Goal: Transaction & Acquisition: Purchase product/service

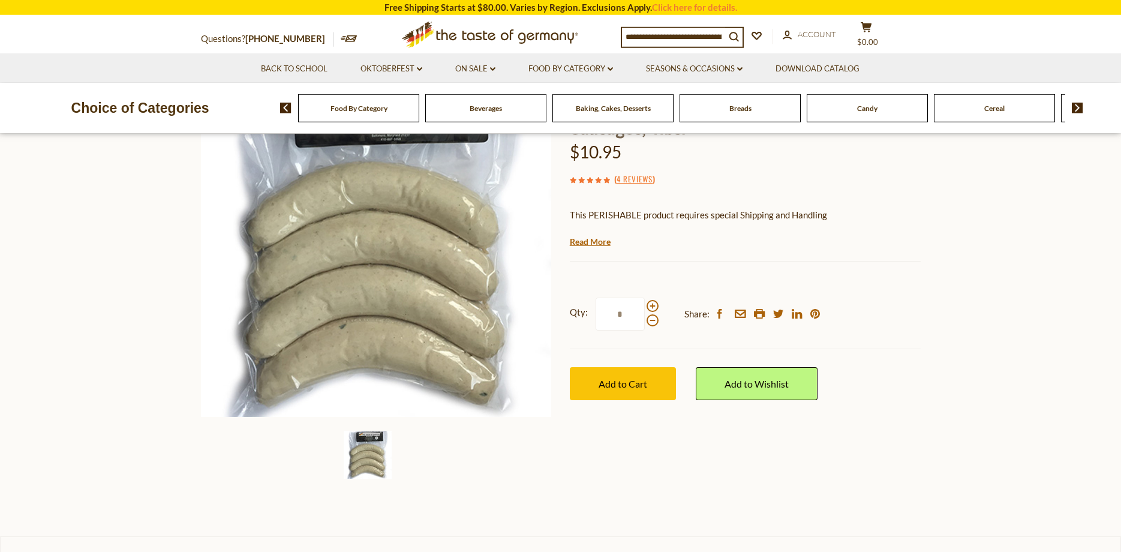
scroll to position [130, 0]
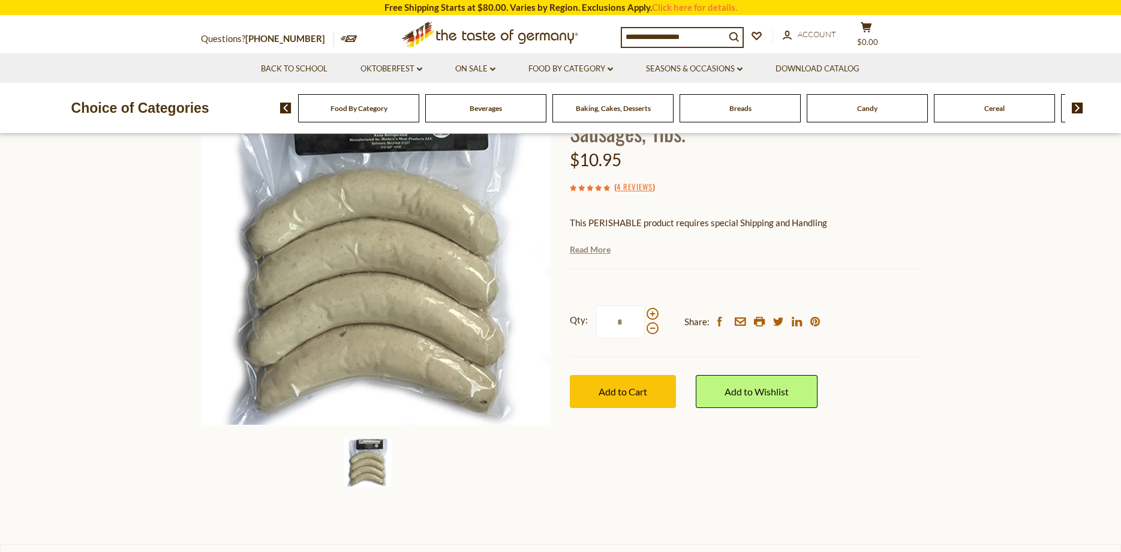
click at [580, 248] on link "Read More" at bounding box center [590, 250] width 41 height 12
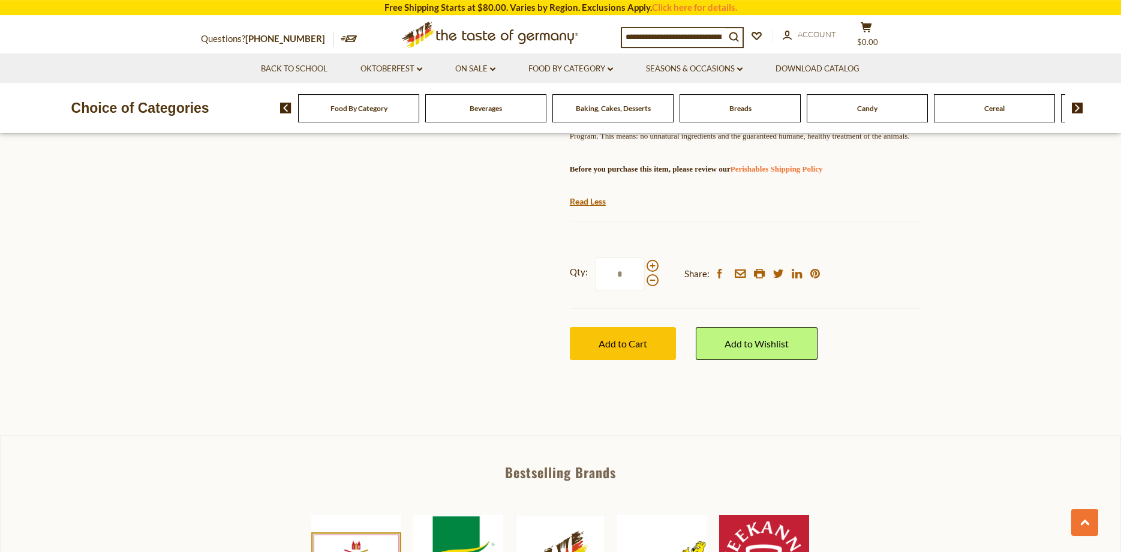
scroll to position [648, 0]
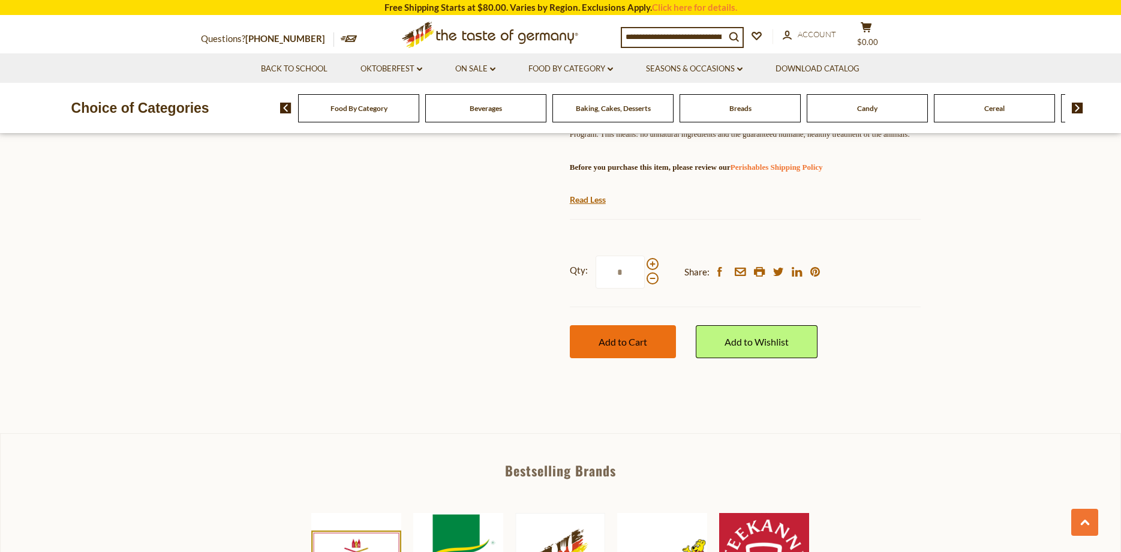
click at [631, 347] on span "Add to Cart" at bounding box center [623, 341] width 49 height 11
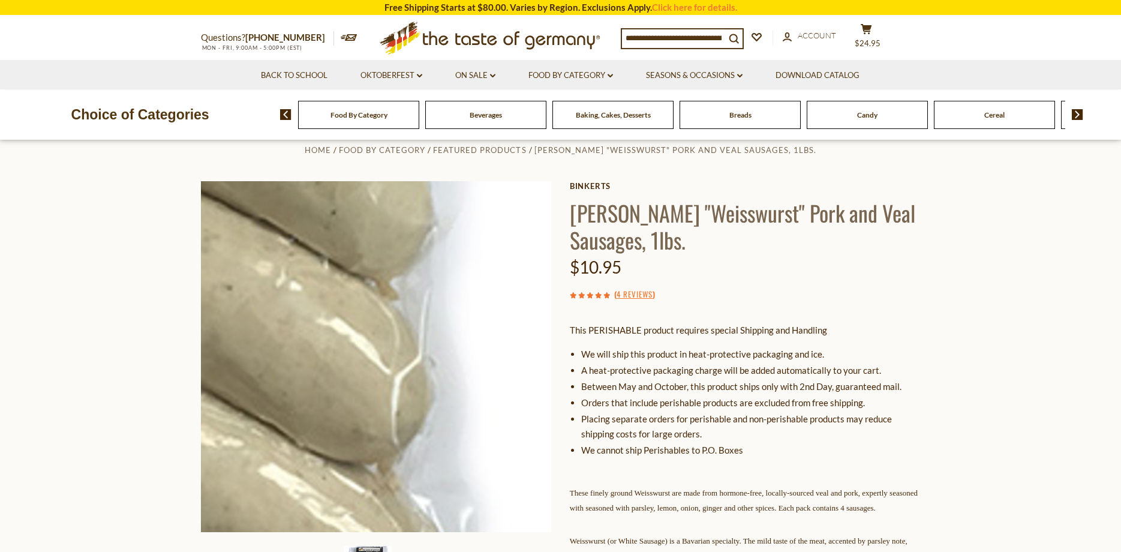
scroll to position [0, 0]
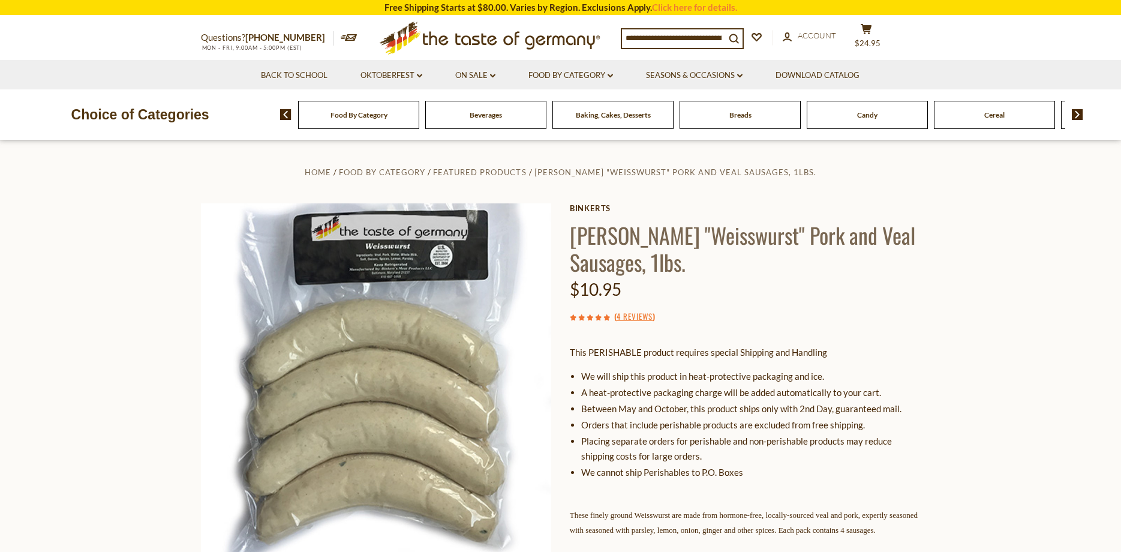
click at [364, 115] on span "Food By Category" at bounding box center [359, 114] width 57 height 9
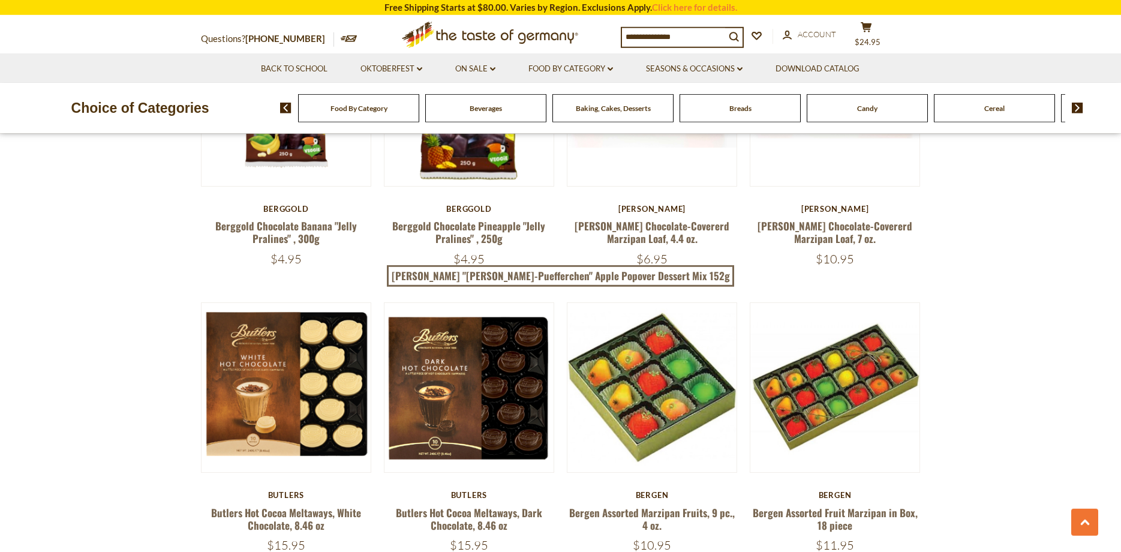
scroll to position [1296, 0]
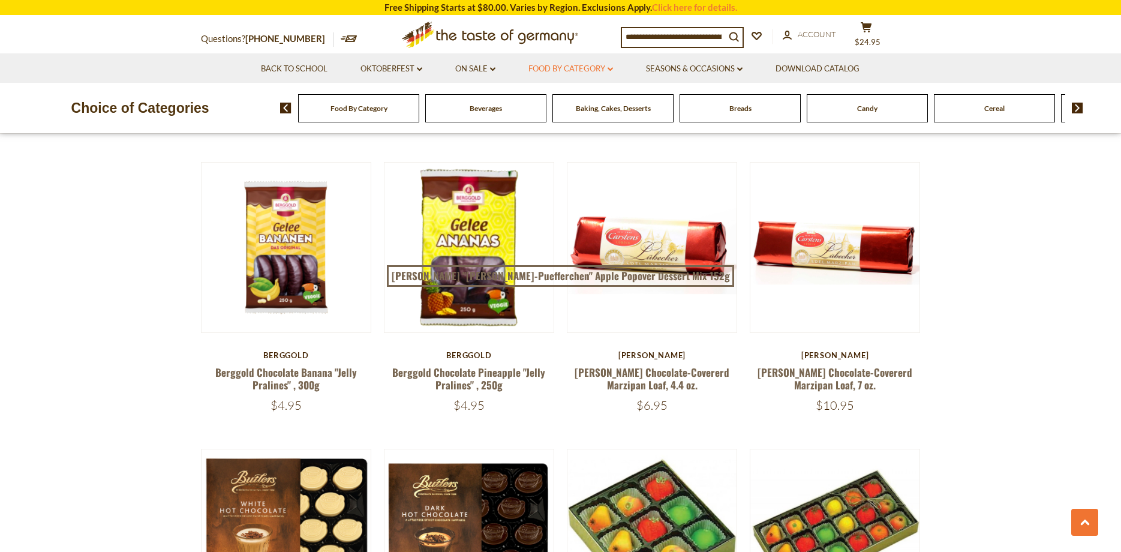
click at [545, 68] on link "Food By Category dropdown_arrow" at bounding box center [571, 68] width 85 height 13
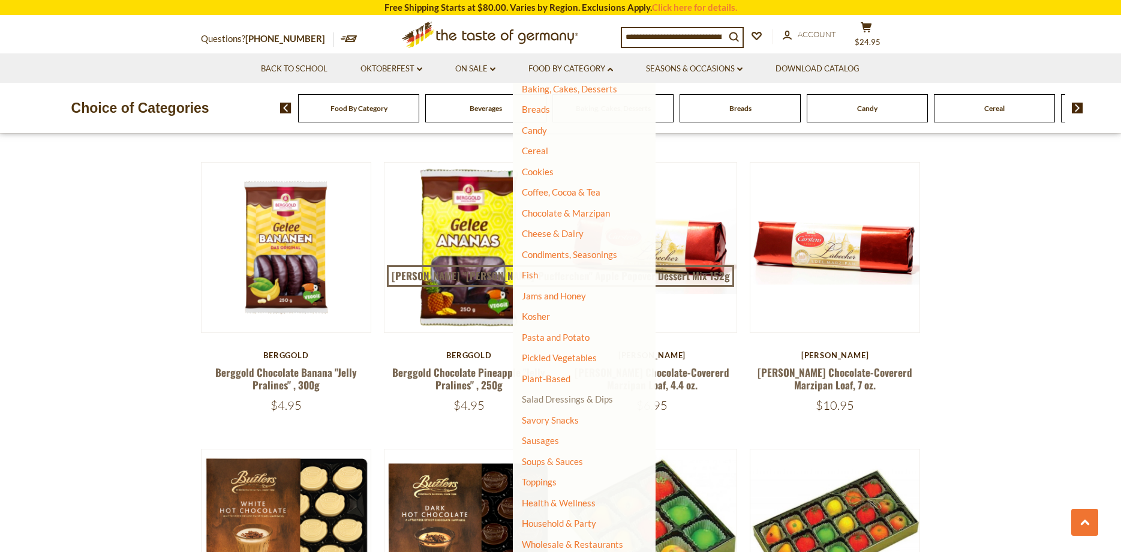
scroll to position [95, 0]
click at [538, 440] on link "Sausages" at bounding box center [540, 439] width 37 height 11
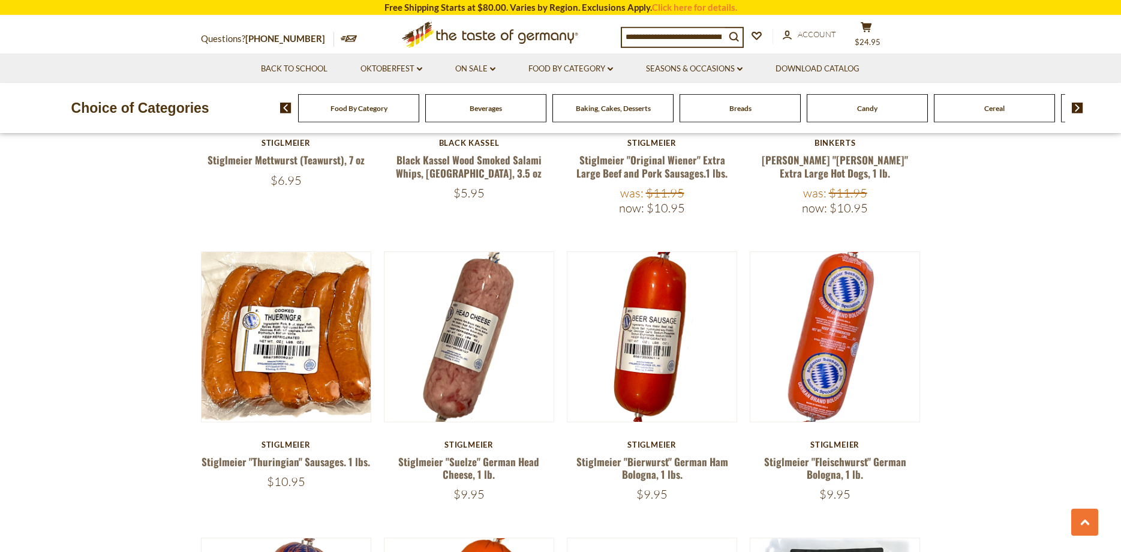
scroll to position [1814, 0]
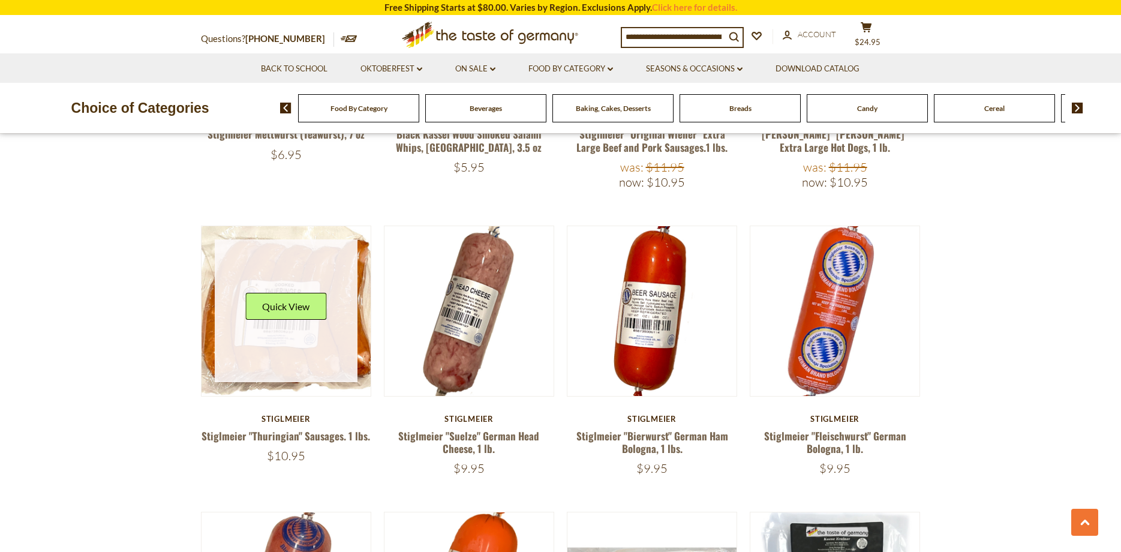
click at [284, 293] on button "Quick View" at bounding box center [285, 306] width 81 height 27
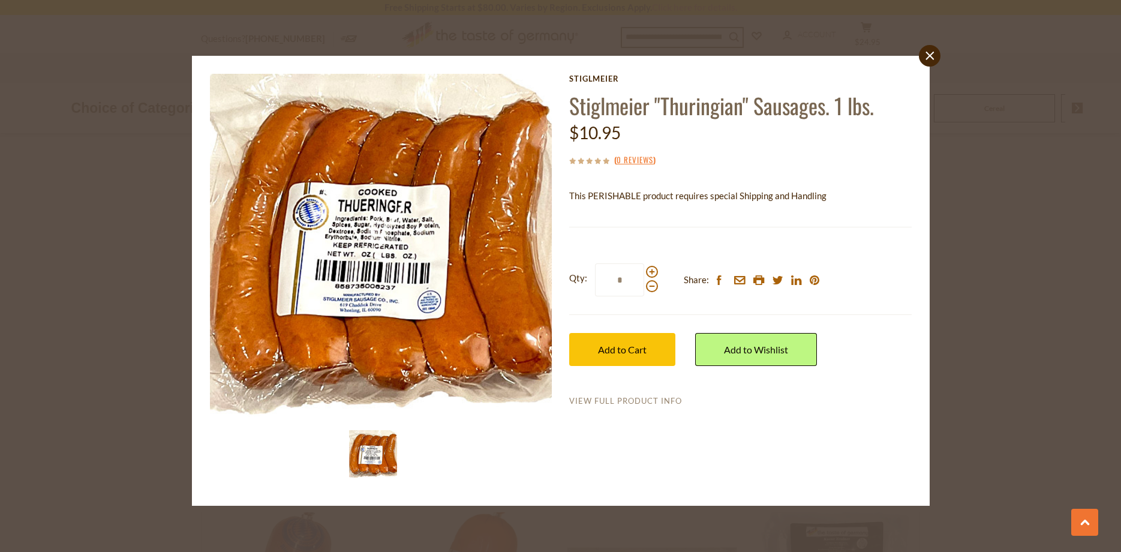
click at [599, 400] on link "View Full Product Info" at bounding box center [625, 401] width 113 height 11
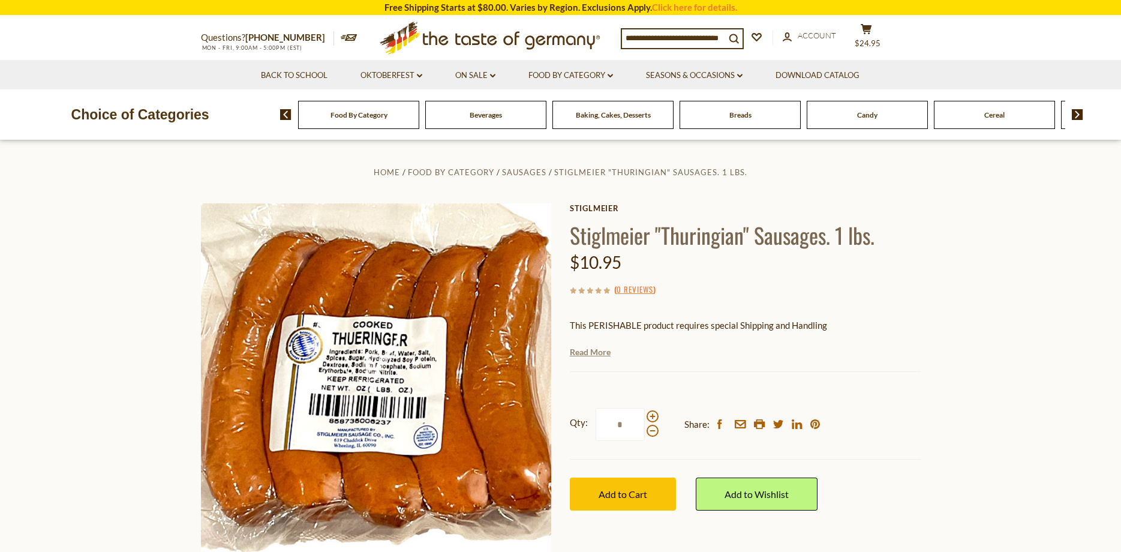
click at [587, 353] on link "Read More" at bounding box center [590, 352] width 41 height 12
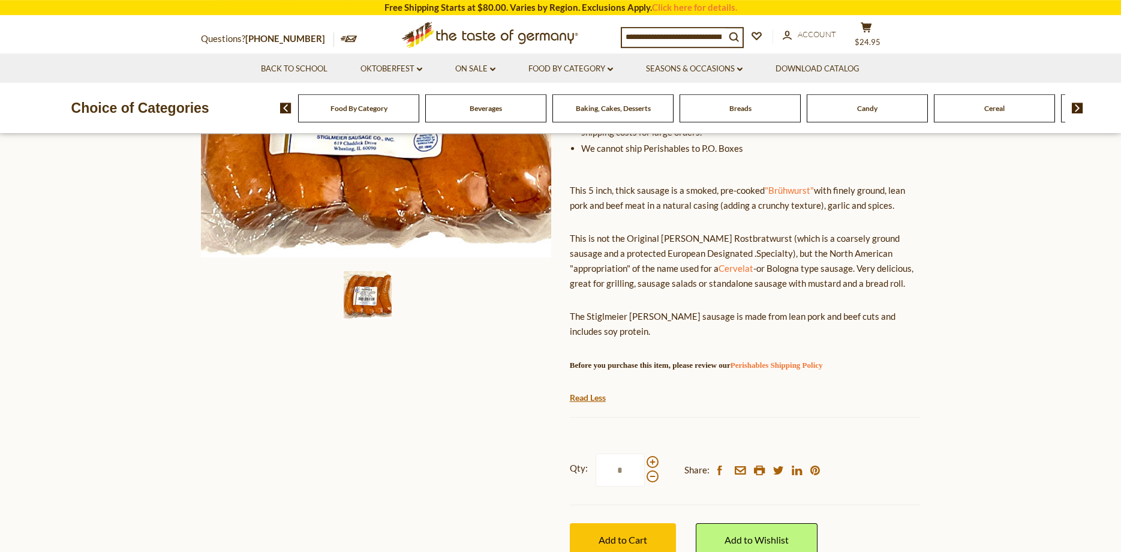
scroll to position [324, 0]
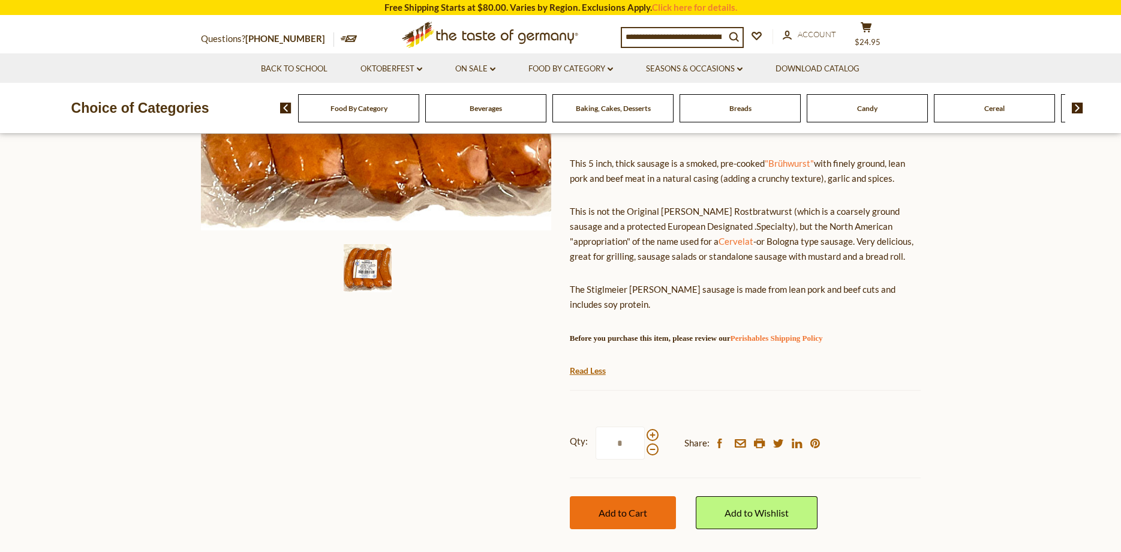
click at [640, 509] on span "Add to Cart" at bounding box center [623, 512] width 49 height 11
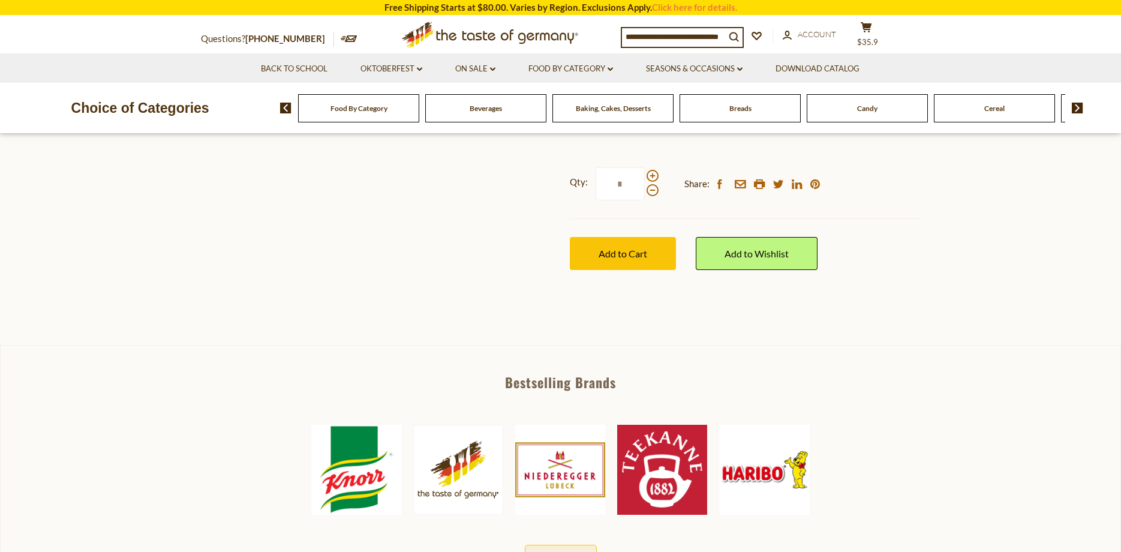
scroll to position [389, 0]
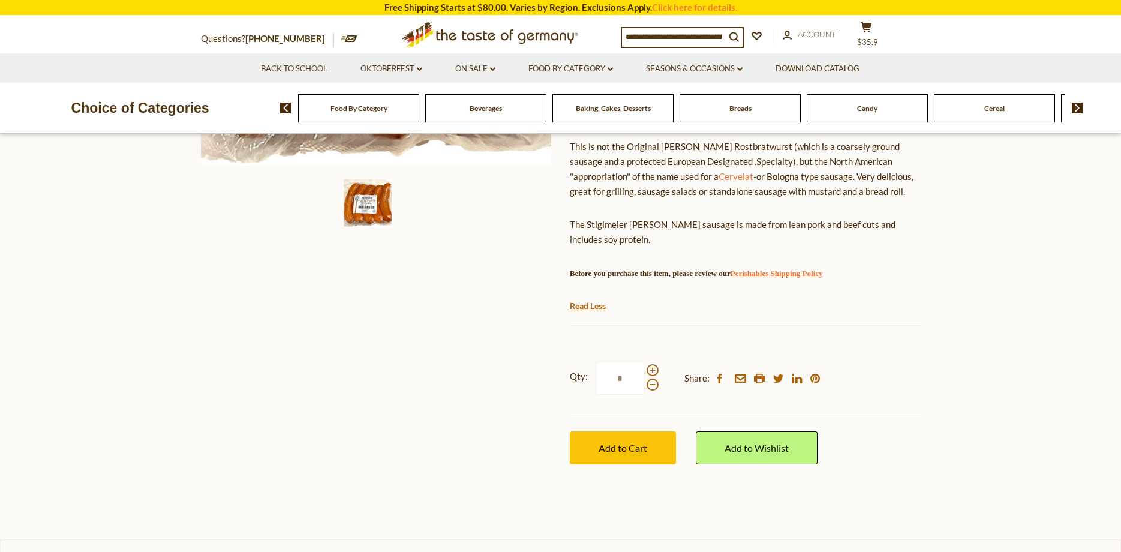
click at [823, 275] on link "Perishables Shipping Policy" at bounding box center [777, 273] width 92 height 9
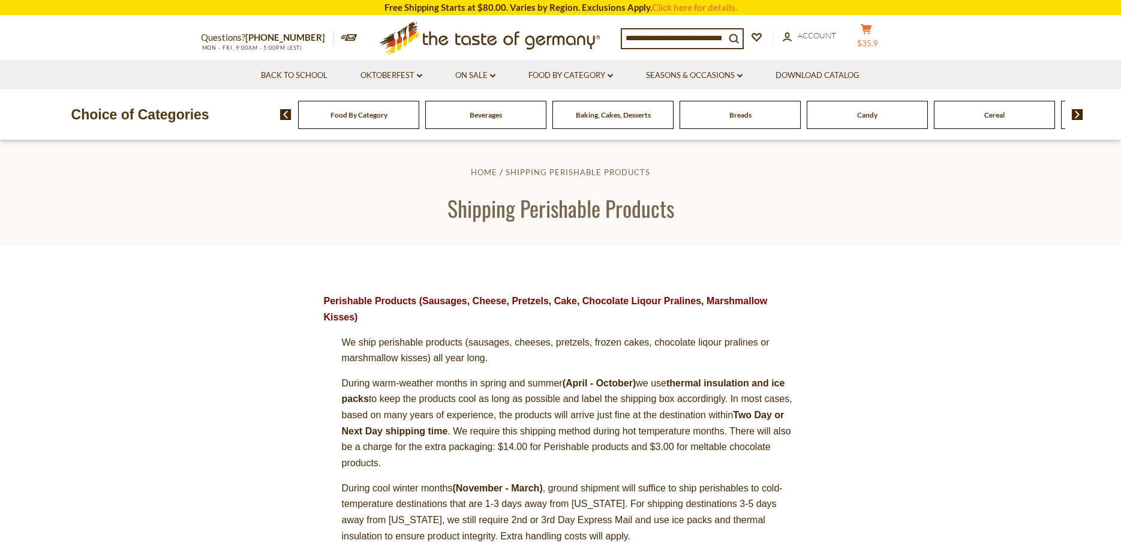
click at [872, 34] on icon at bounding box center [866, 29] width 11 height 10
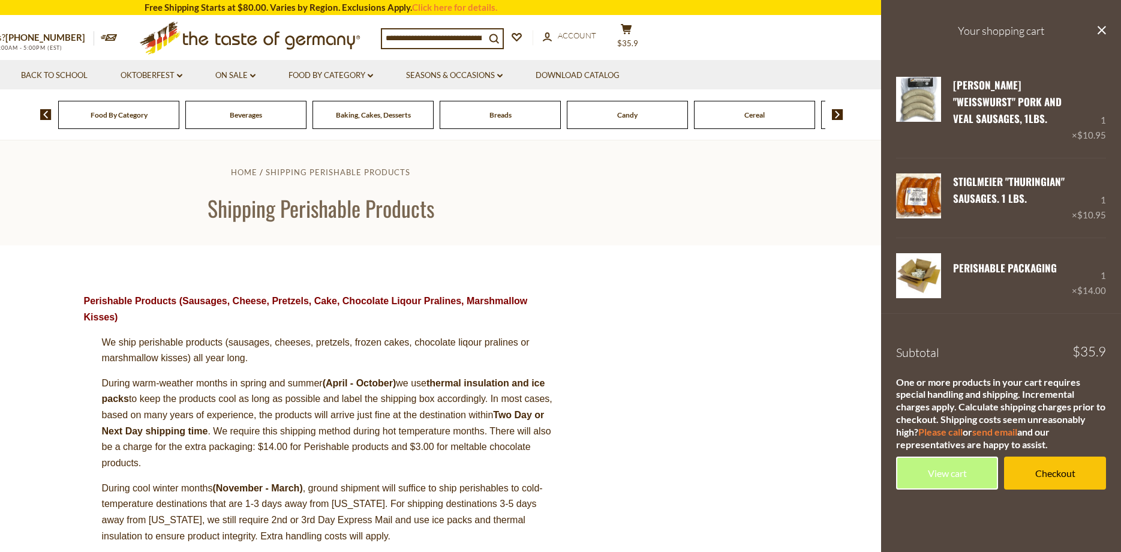
click at [836, 113] on img at bounding box center [837, 114] width 11 height 11
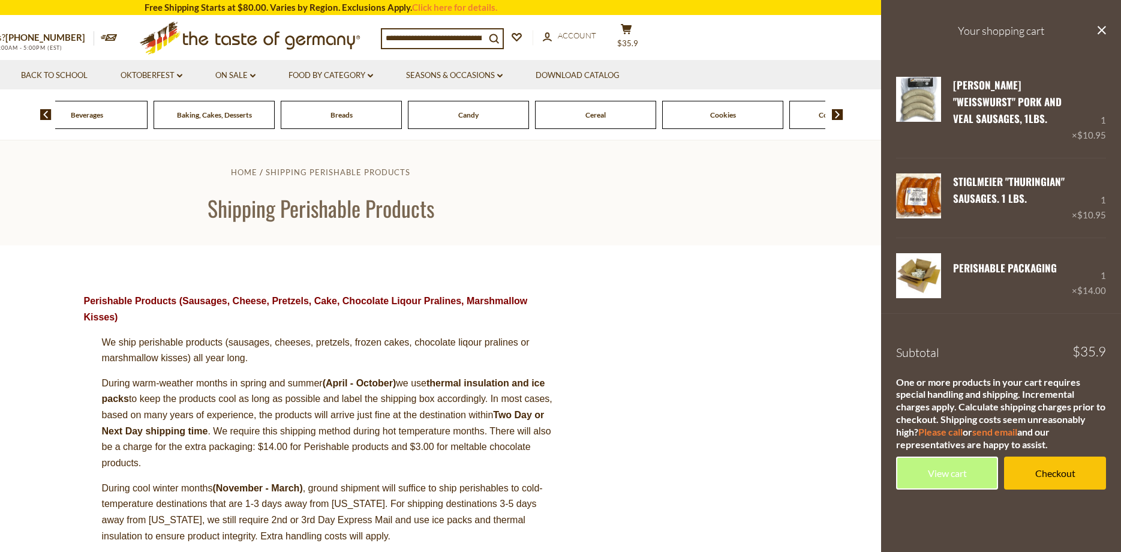
click at [836, 113] on img at bounding box center [837, 114] width 11 height 11
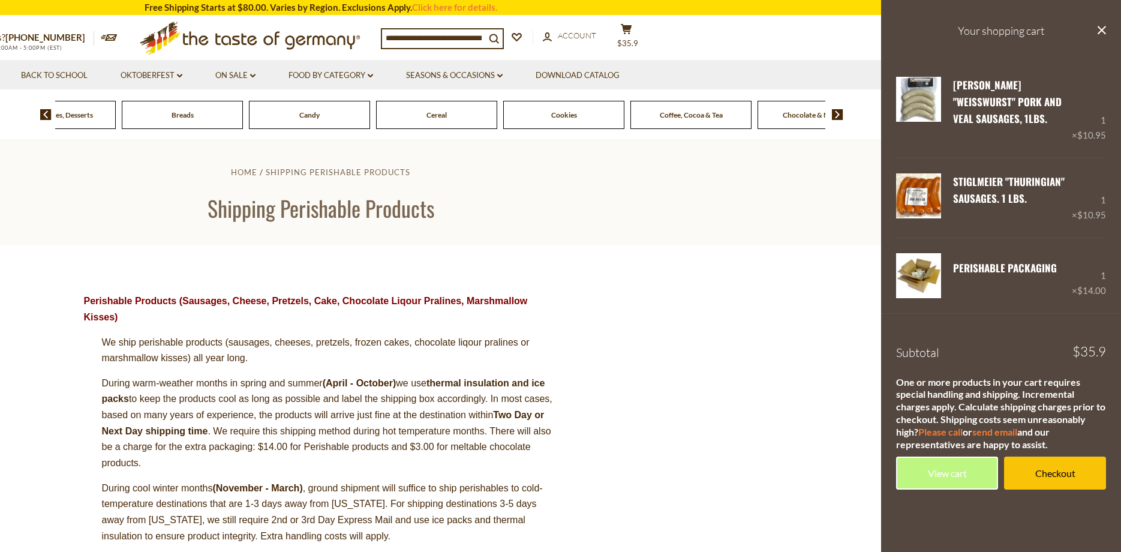
click at [836, 113] on img at bounding box center [837, 114] width 11 height 11
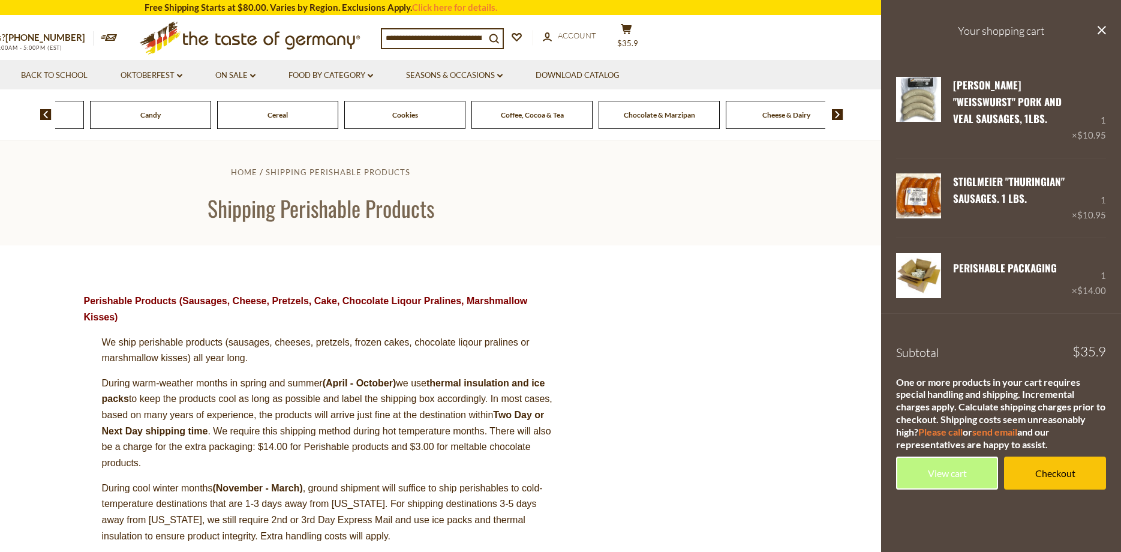
click at [836, 113] on img at bounding box center [837, 114] width 11 height 11
click at [760, 115] on span "Condiments, Seasonings" at bounding box center [754, 114] width 77 height 9
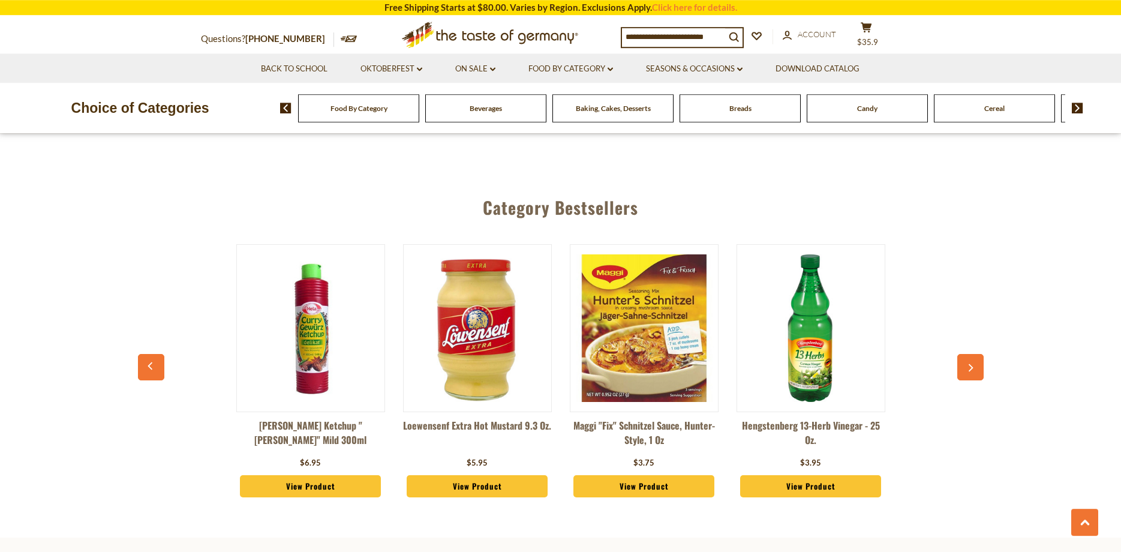
scroll to position [3175, 0]
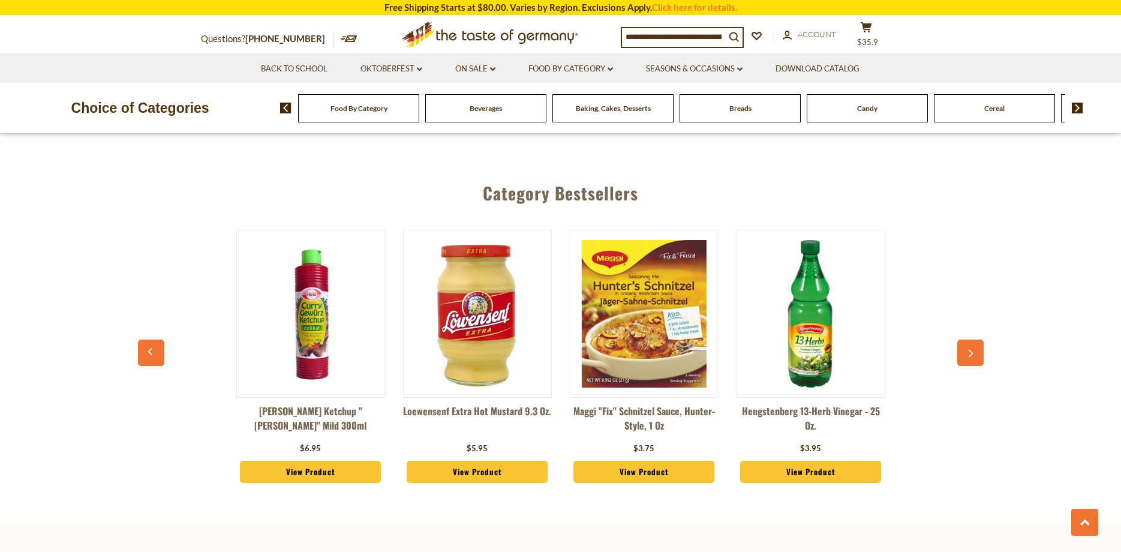
click at [970, 340] on button "button" at bounding box center [971, 353] width 26 height 26
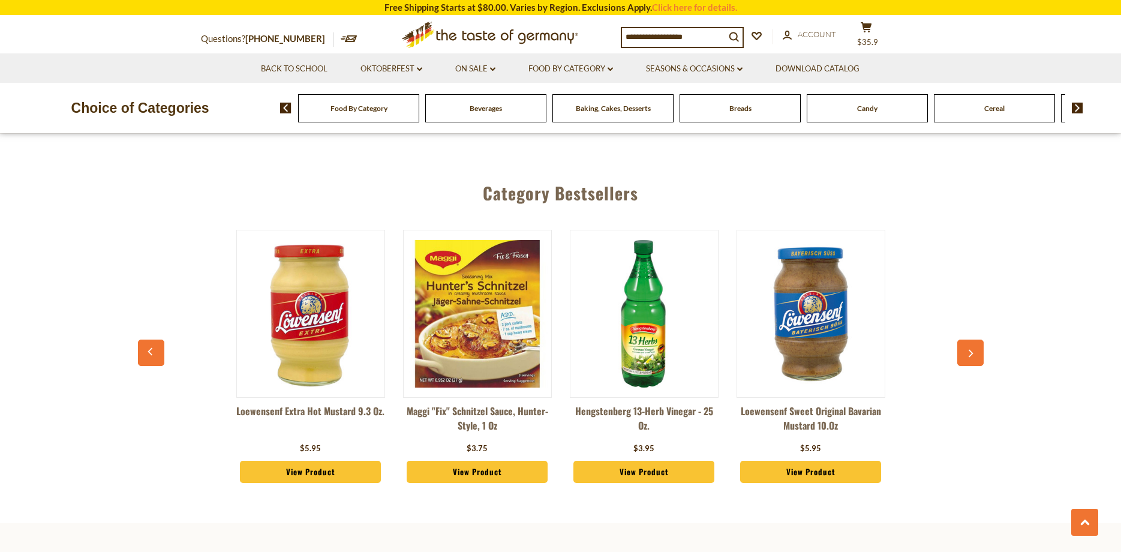
click at [970, 340] on button "button" at bounding box center [971, 353] width 26 height 26
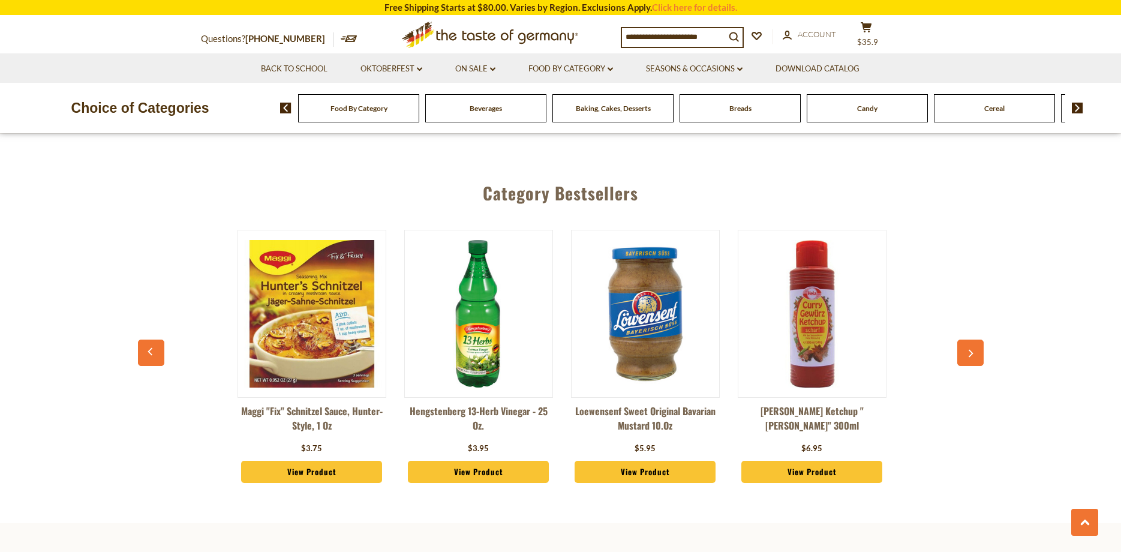
scroll to position [0, 334]
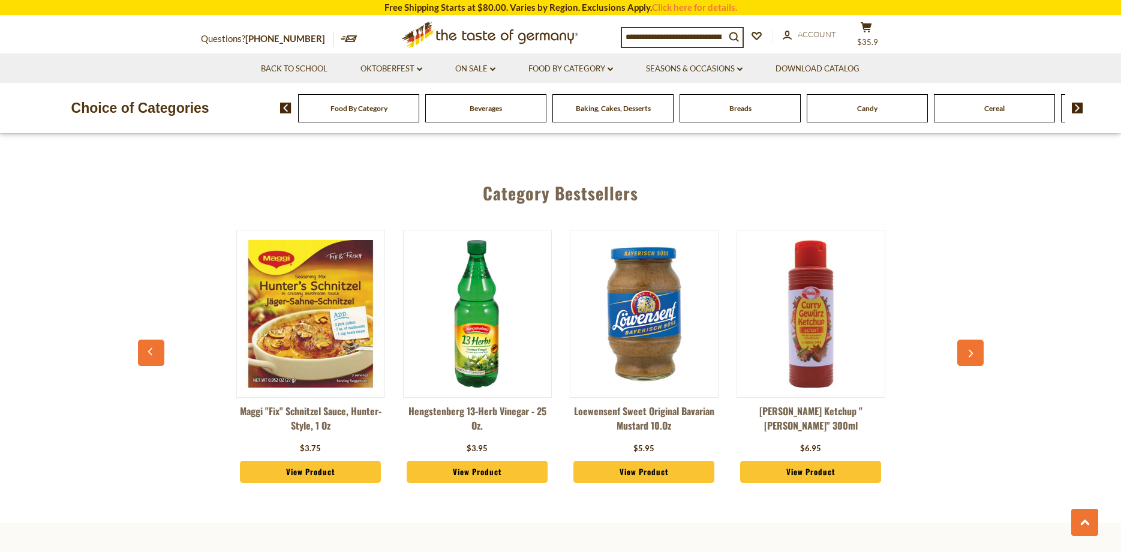
click at [976, 340] on button "button" at bounding box center [971, 353] width 26 height 26
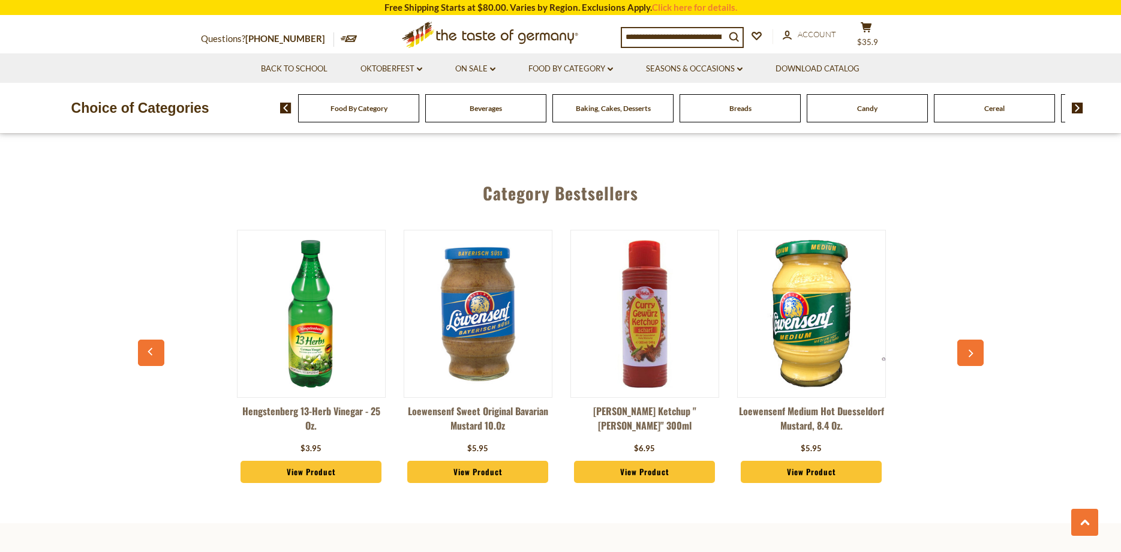
scroll to position [0, 500]
click at [976, 340] on button "button" at bounding box center [971, 353] width 26 height 26
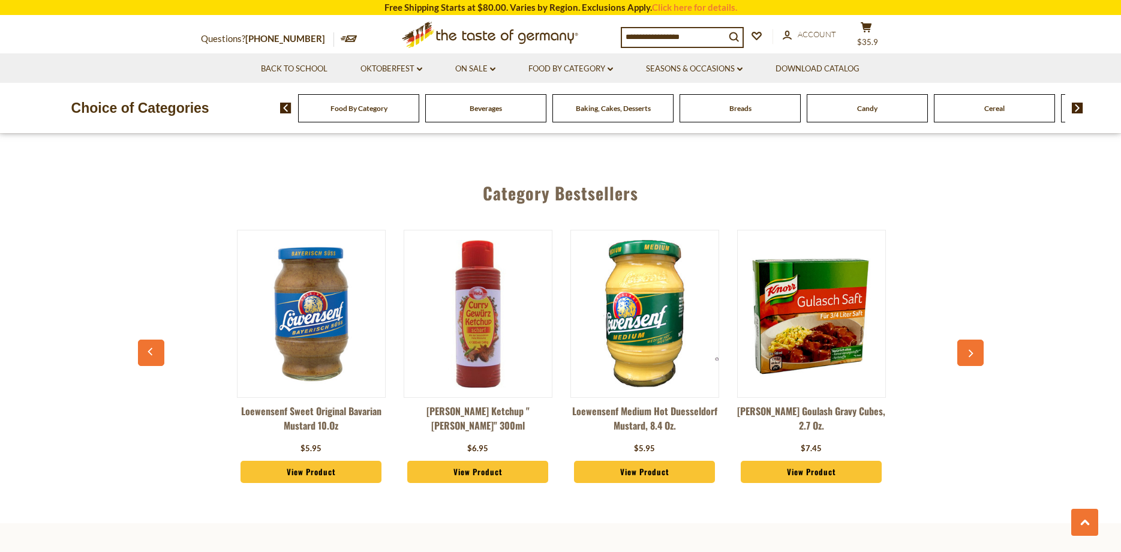
scroll to position [0, 667]
click at [976, 340] on button "button" at bounding box center [971, 353] width 26 height 26
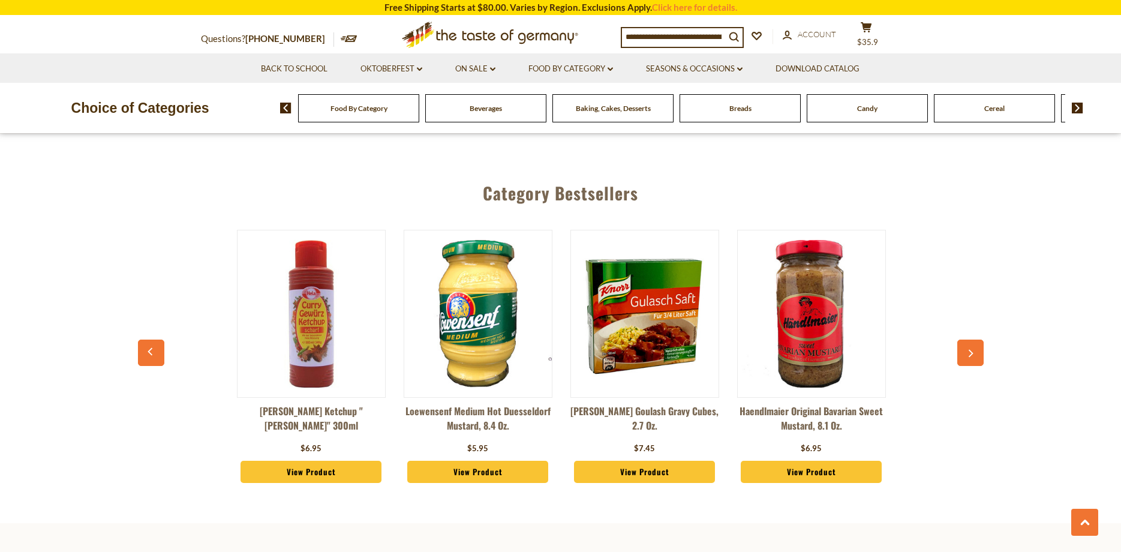
scroll to position [0, 834]
click at [475, 461] on link "View Product" at bounding box center [478, 472] width 142 height 23
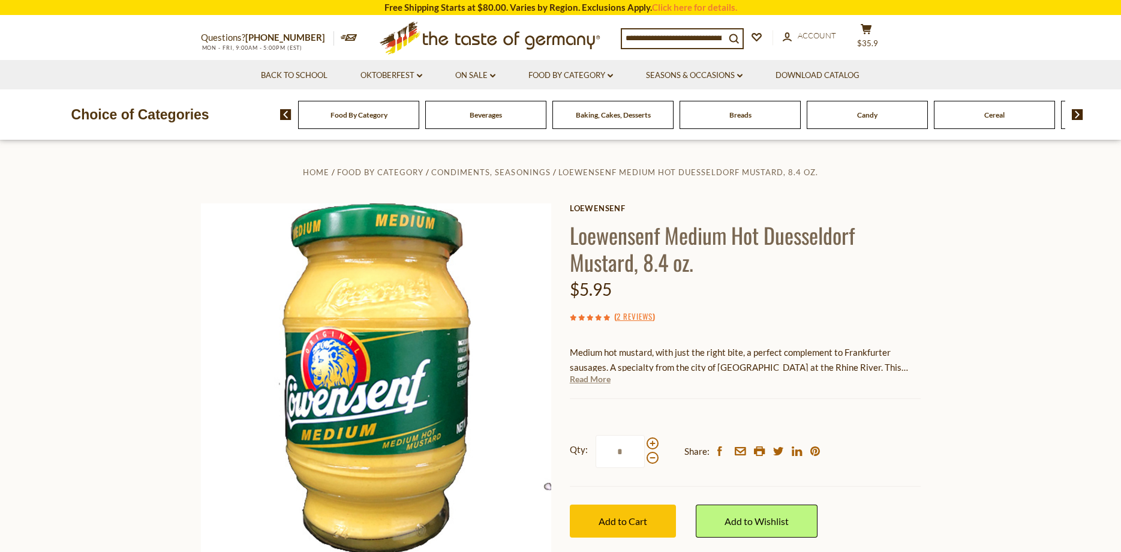
click at [598, 383] on link "Read More" at bounding box center [590, 379] width 41 height 12
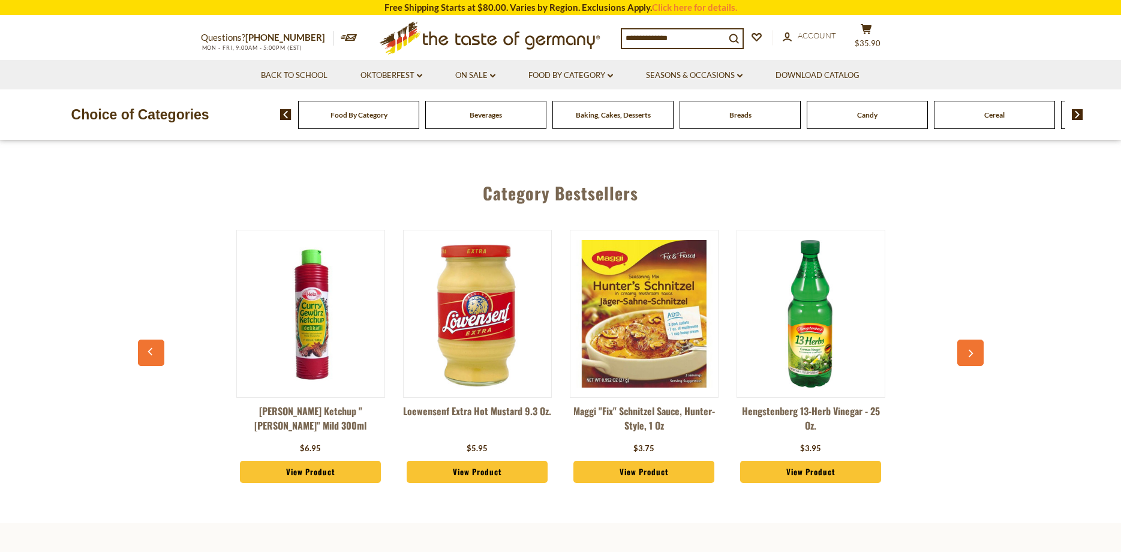
scroll to position [0, 834]
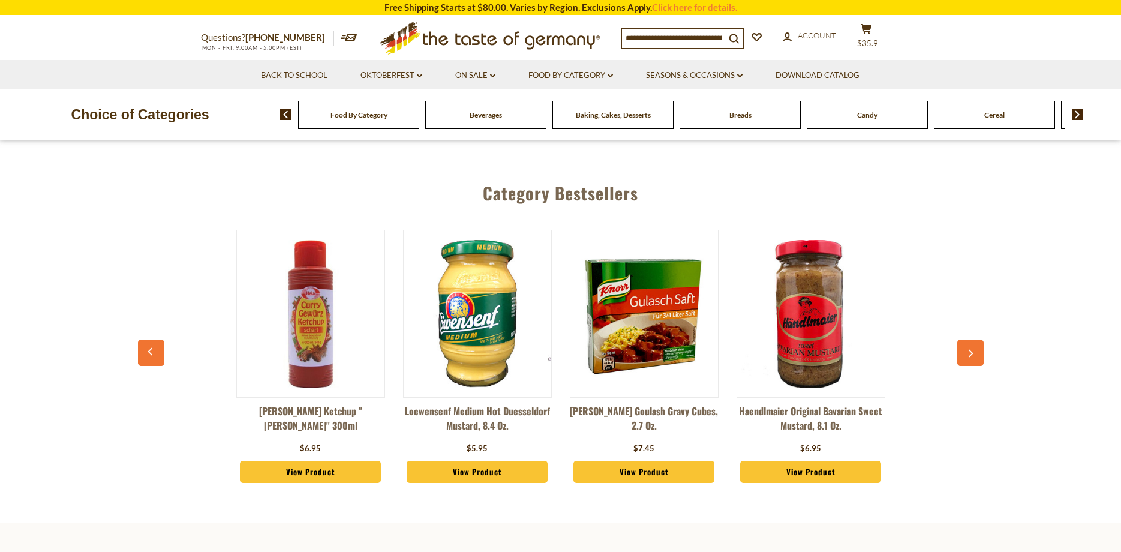
click at [151, 347] on icon "button" at bounding box center [151, 351] width 8 height 8
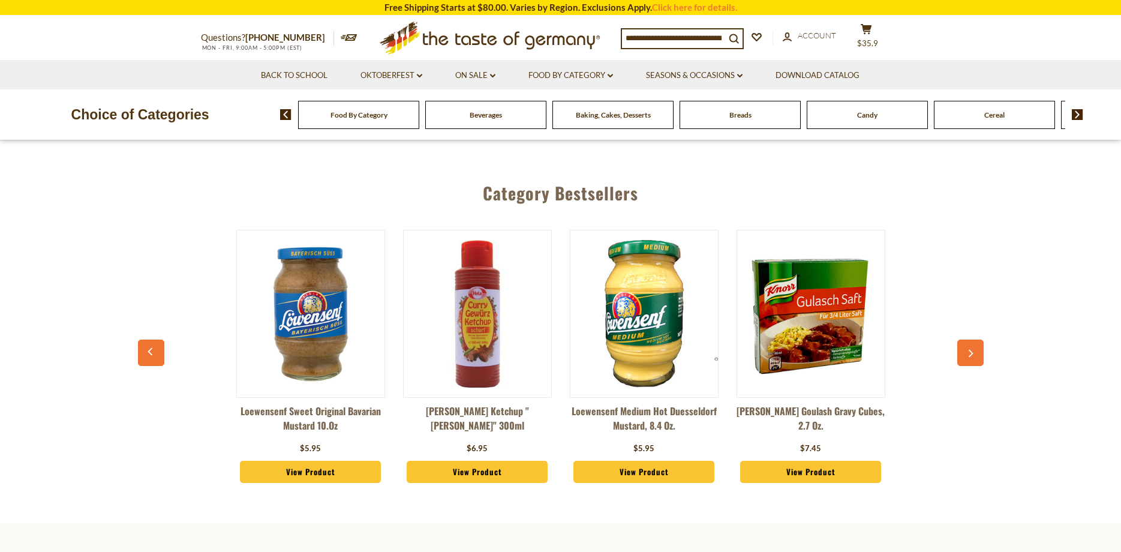
scroll to position [0, 667]
click at [314, 304] on img at bounding box center [311, 314] width 148 height 148
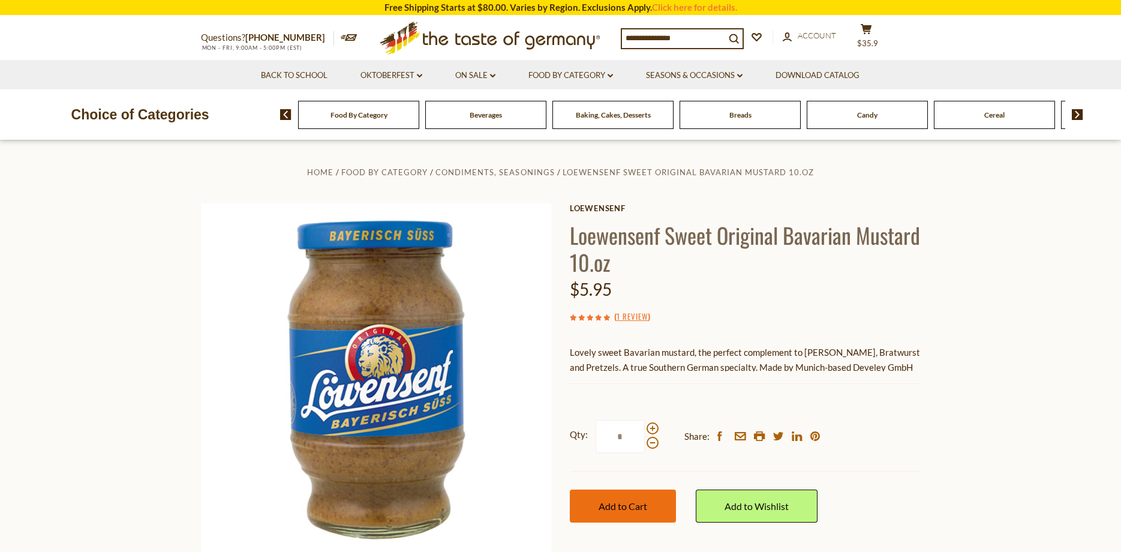
click at [619, 503] on span "Add to Cart" at bounding box center [623, 505] width 49 height 11
click at [496, 115] on span "Beverages" at bounding box center [486, 114] width 32 height 9
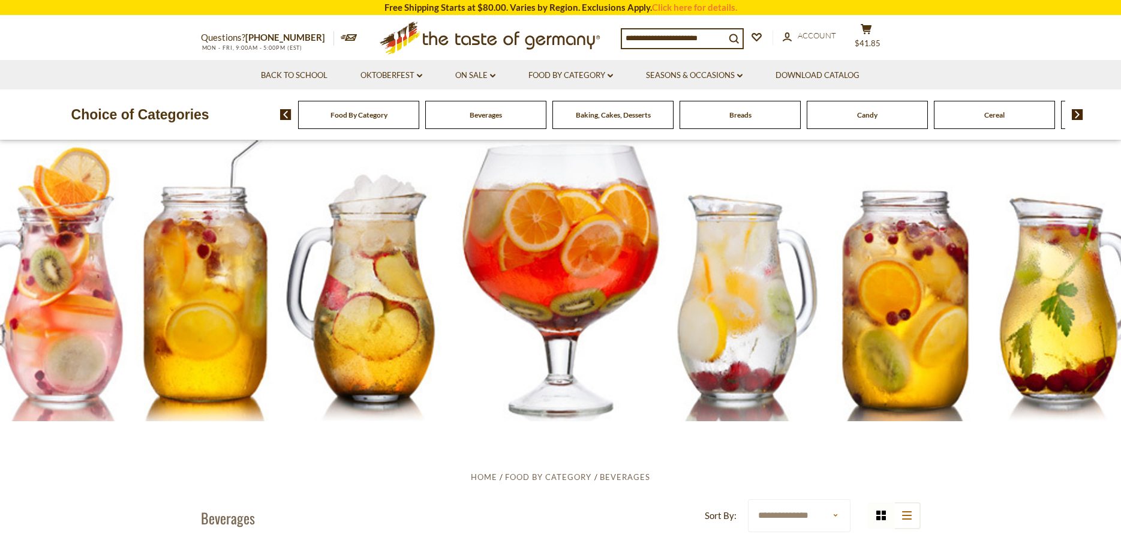
click at [596, 114] on span "Baking, Cakes, Desserts" at bounding box center [613, 114] width 75 height 9
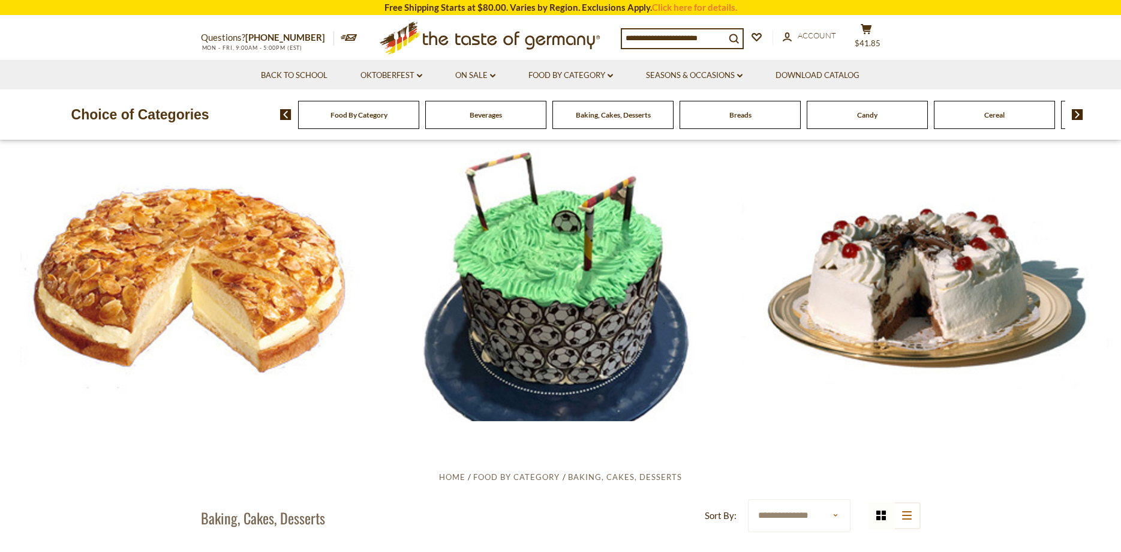
click at [749, 117] on span "Breads" at bounding box center [741, 114] width 22 height 9
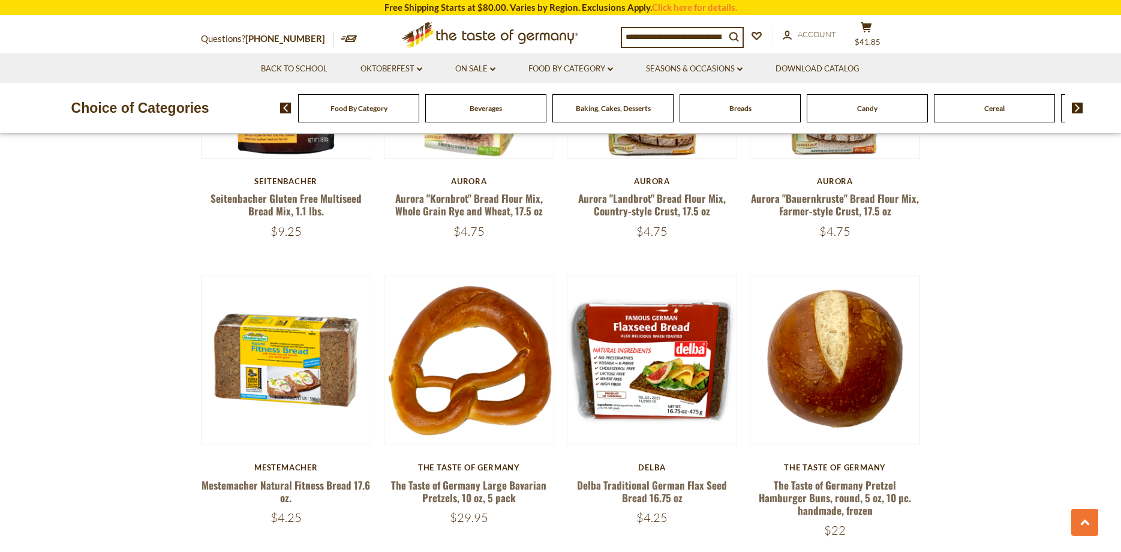
scroll to position [1490, 0]
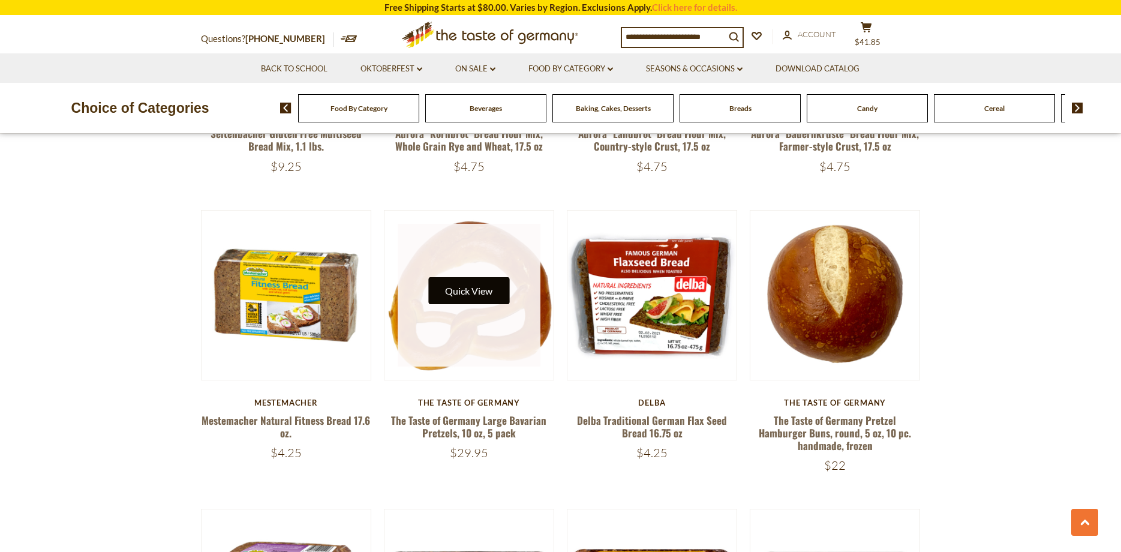
click at [470, 295] on button "Quick View" at bounding box center [468, 290] width 81 height 27
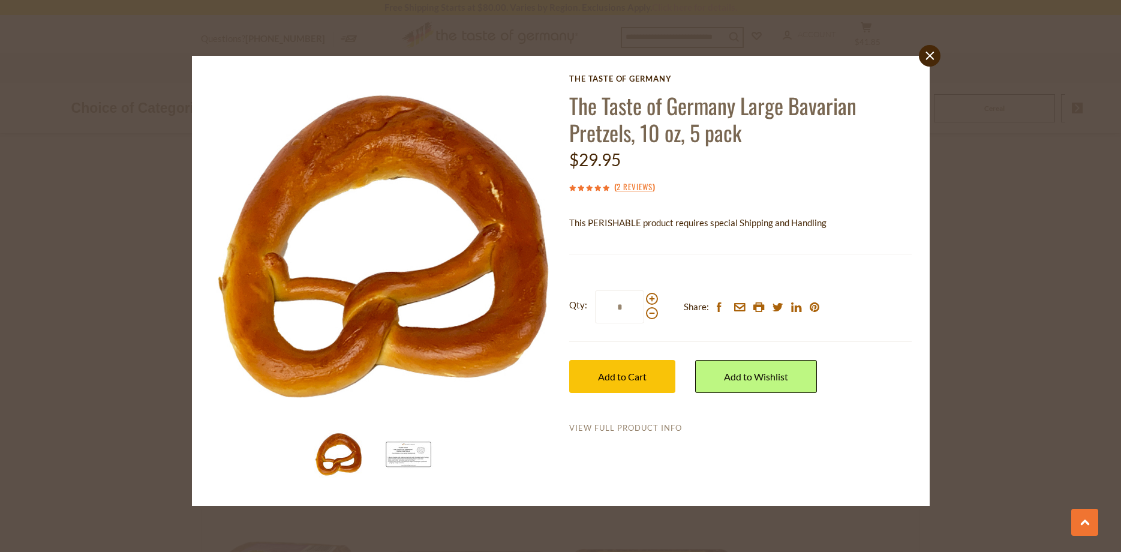
click at [603, 428] on link "View Full Product Info" at bounding box center [625, 428] width 113 height 11
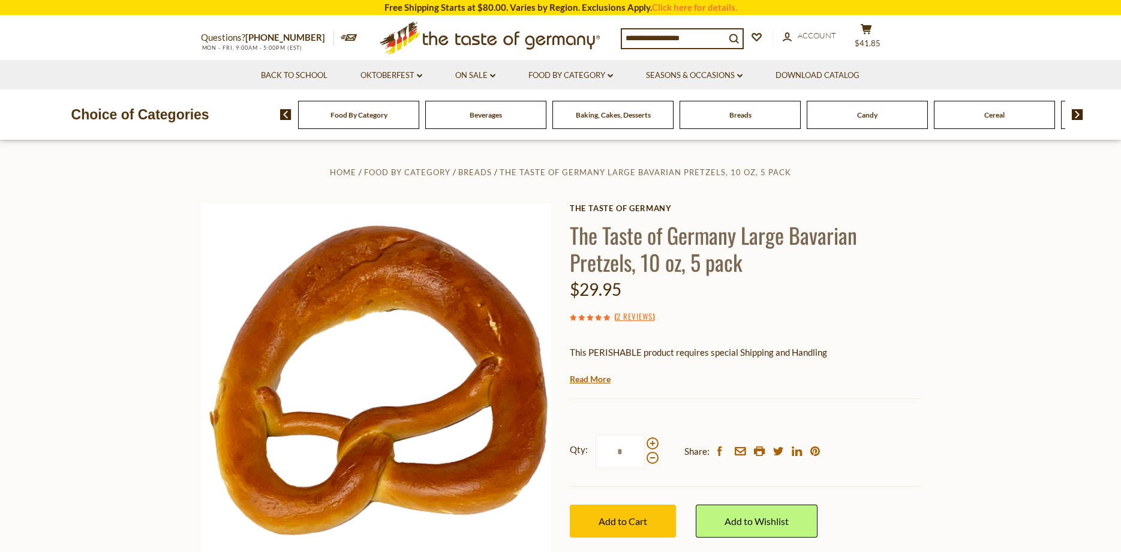
click at [597, 377] on link "Read More" at bounding box center [590, 379] width 41 height 12
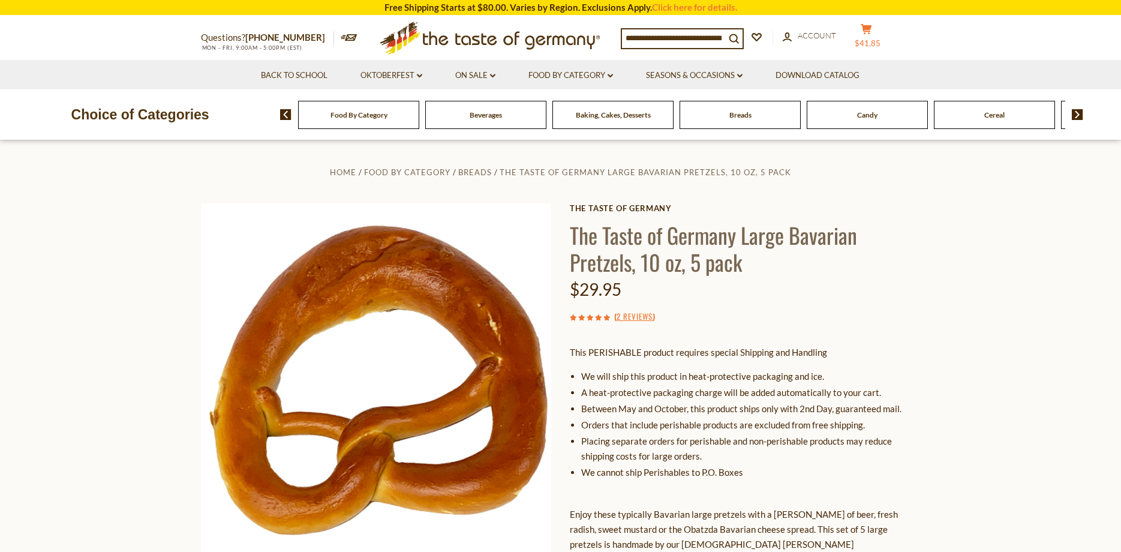
click at [884, 35] on button "cart $41.85" at bounding box center [867, 38] width 36 height 30
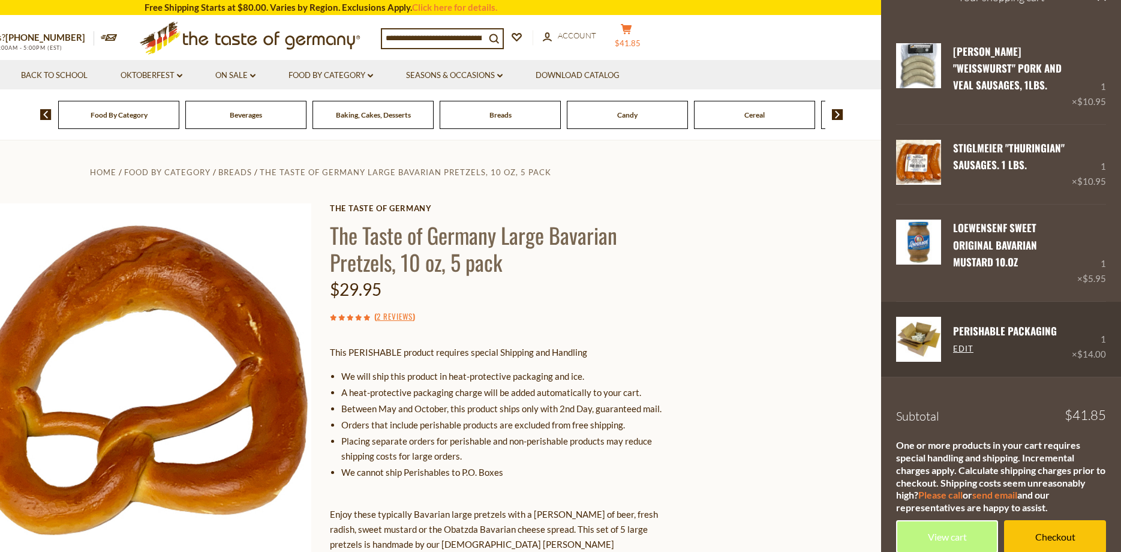
scroll to position [65, 0]
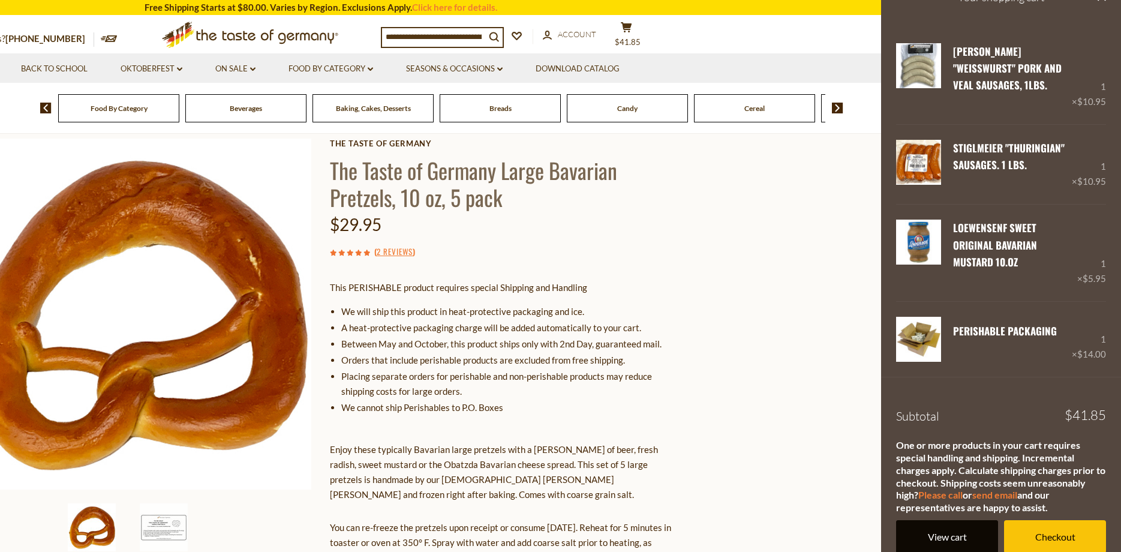
click at [964, 520] on link "View cart" at bounding box center [947, 536] width 102 height 33
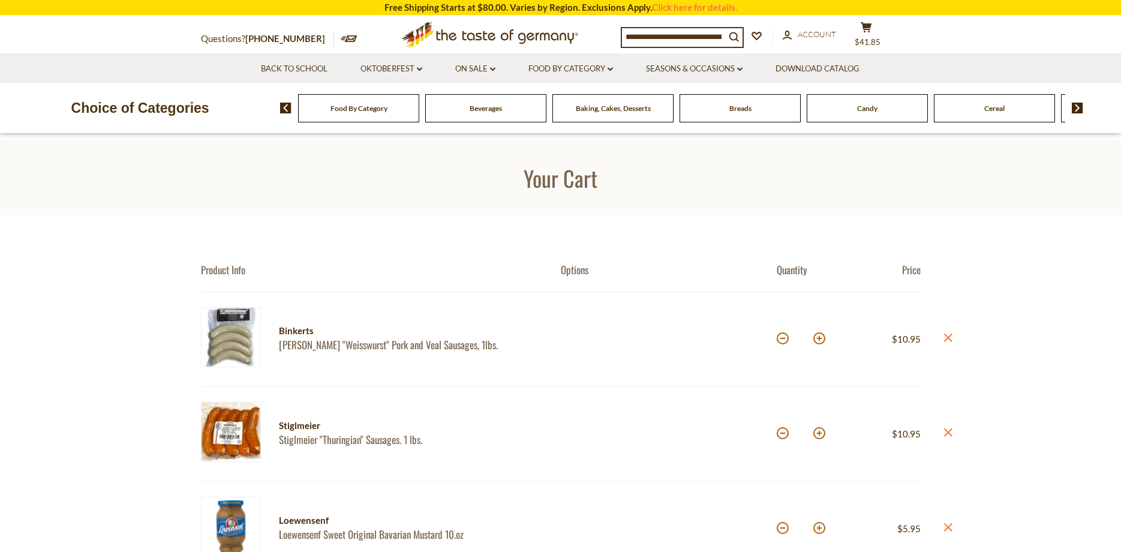
scroll to position [65, 0]
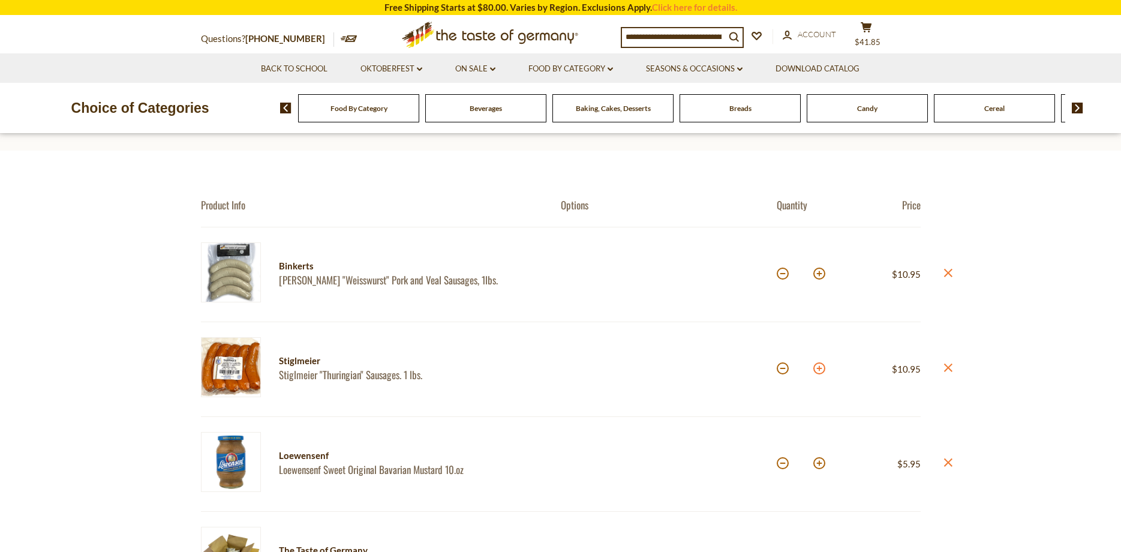
click at [819, 369] on button at bounding box center [820, 368] width 12 height 12
type input "*"
click at [820, 275] on button at bounding box center [820, 274] width 12 height 12
type input "*"
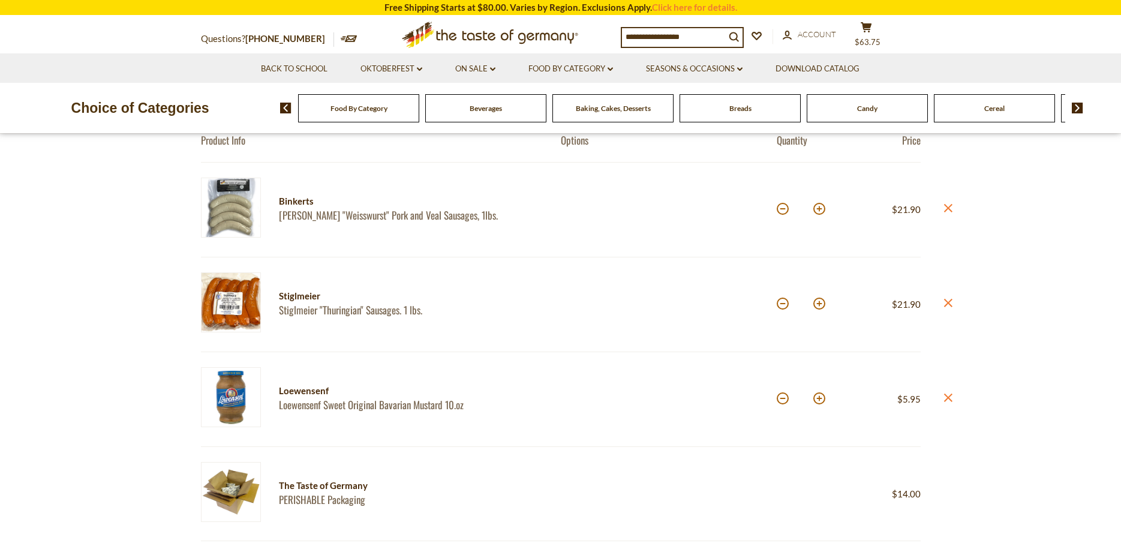
click at [1075, 104] on img at bounding box center [1077, 108] width 11 height 11
click at [1016, 109] on span "Condiments, Seasonings" at bounding box center [994, 108] width 77 height 9
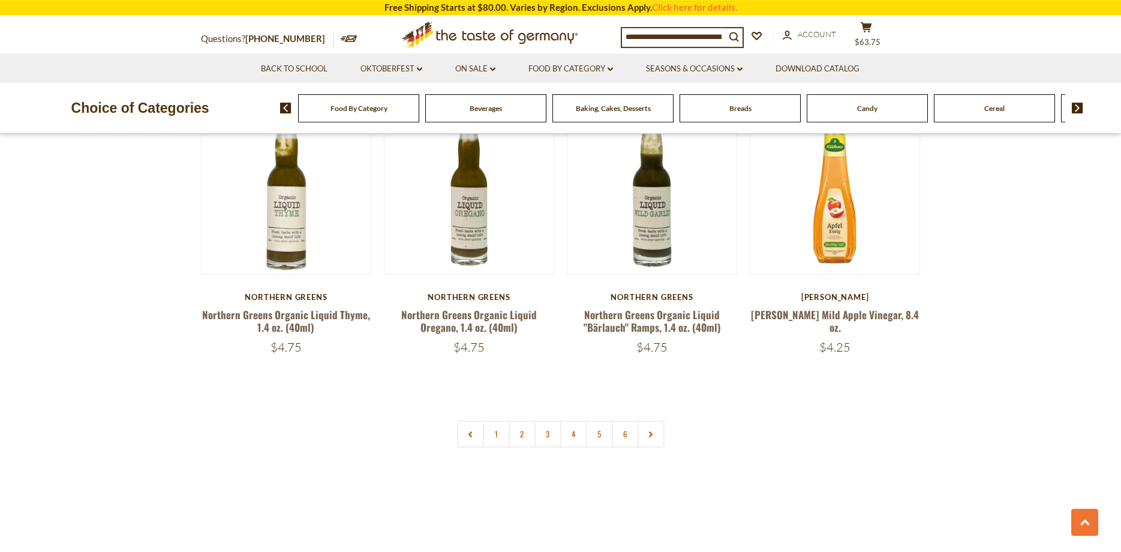
scroll to position [2851, 0]
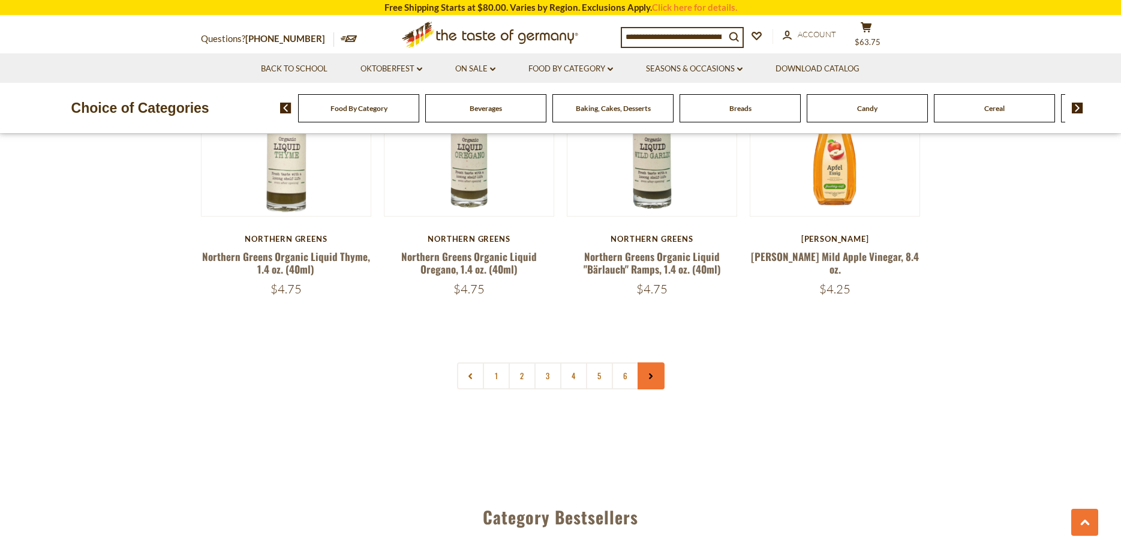
click at [653, 362] on link at bounding box center [651, 375] width 27 height 27
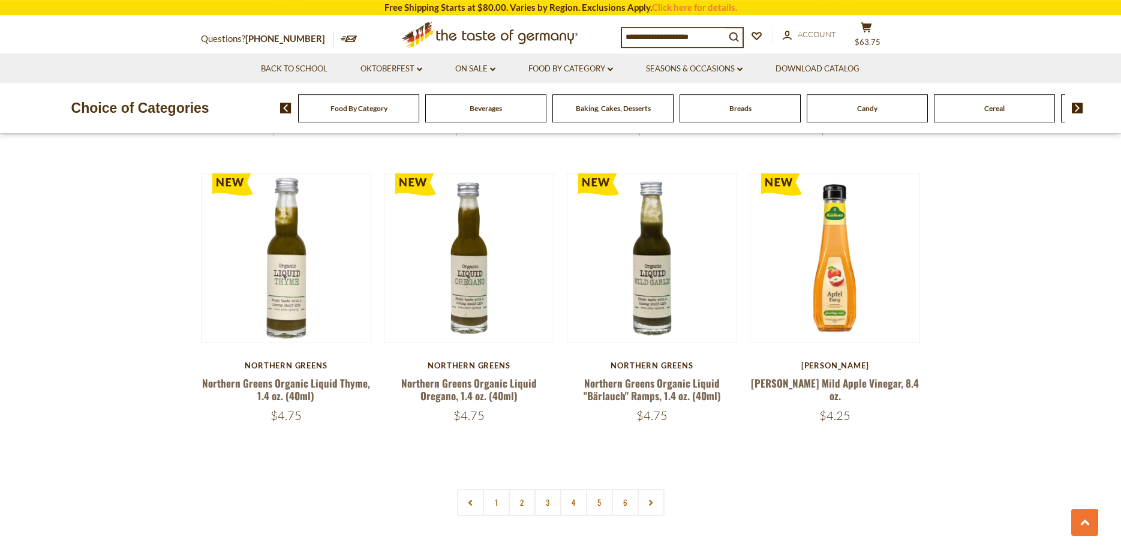
scroll to position [2786, 0]
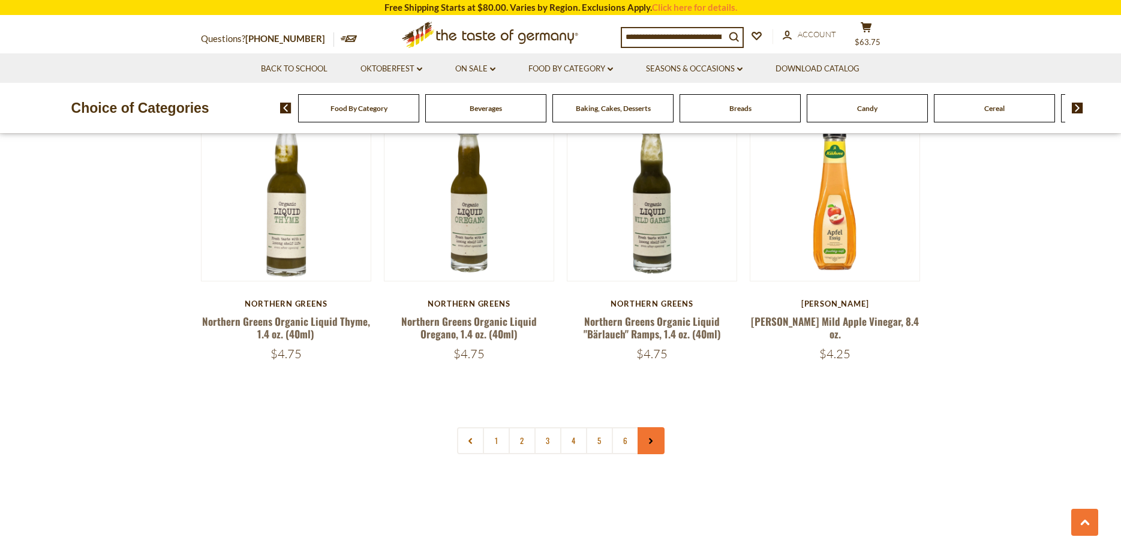
click at [647, 427] on link at bounding box center [651, 440] width 27 height 27
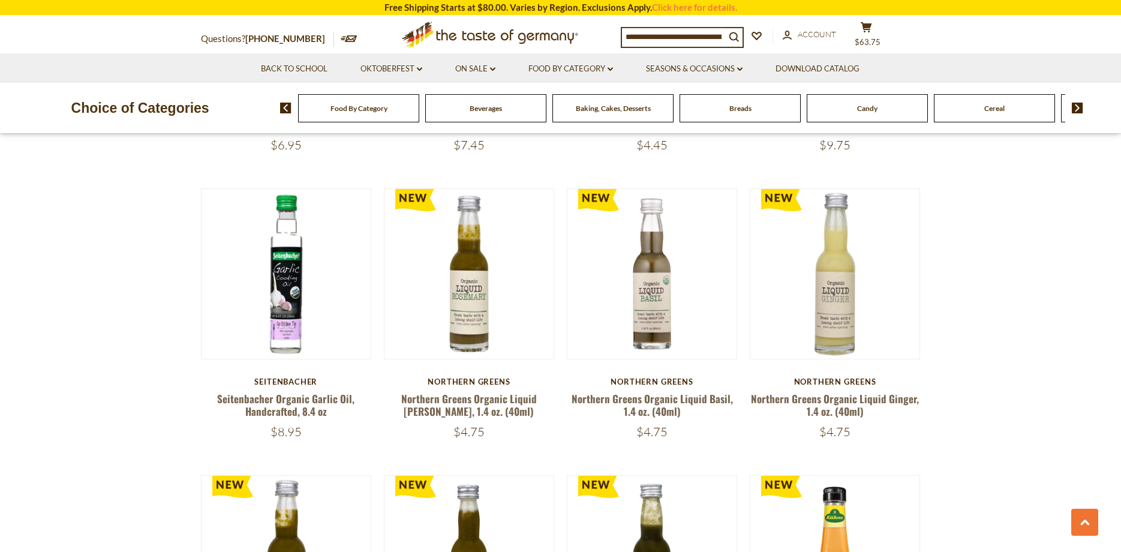
scroll to position [2398, 0]
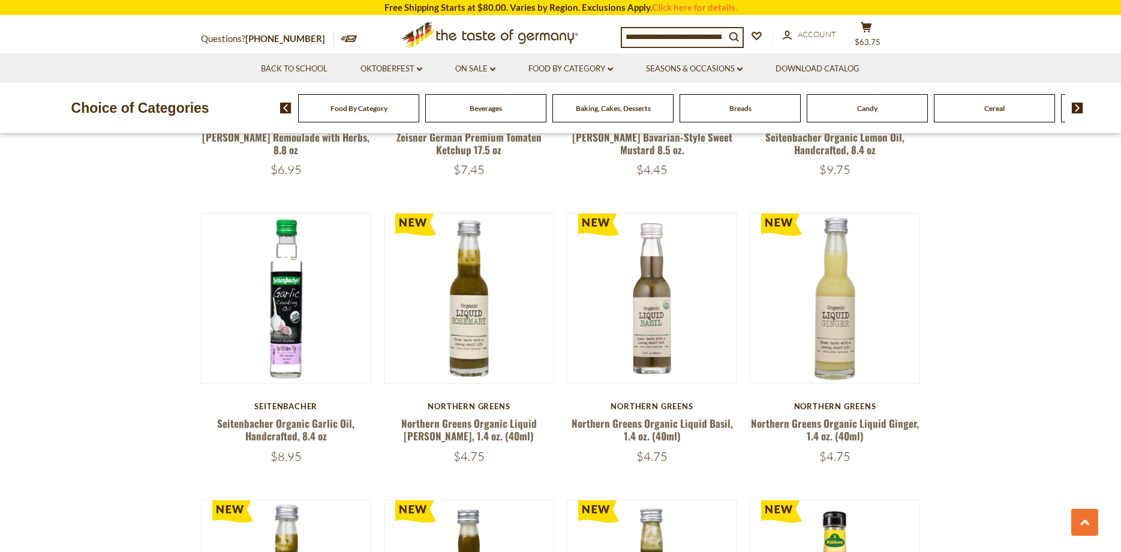
click at [642, 32] on input at bounding box center [673, 36] width 103 height 17
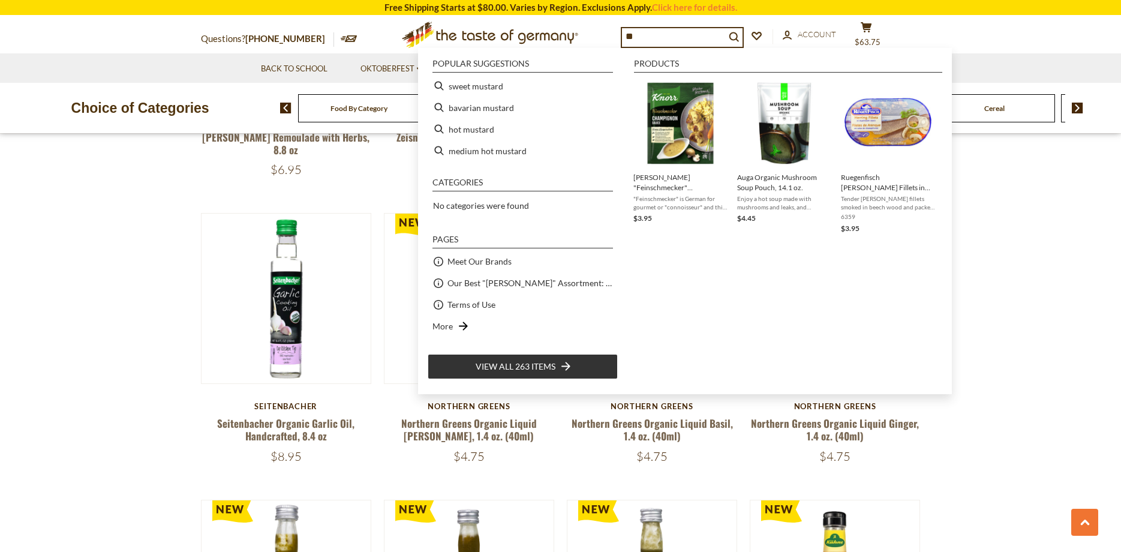
type input "*"
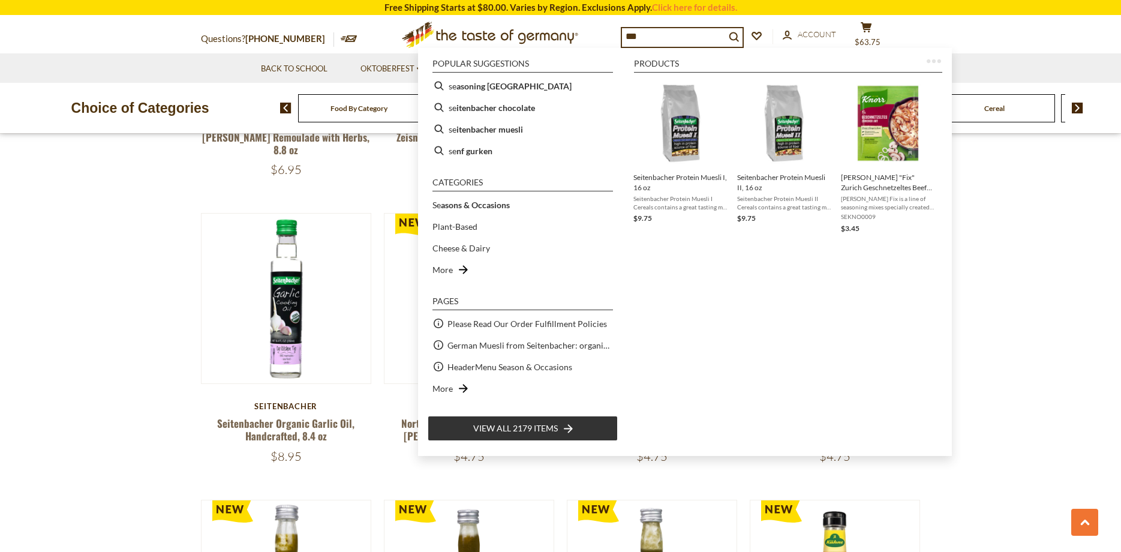
type input "****"
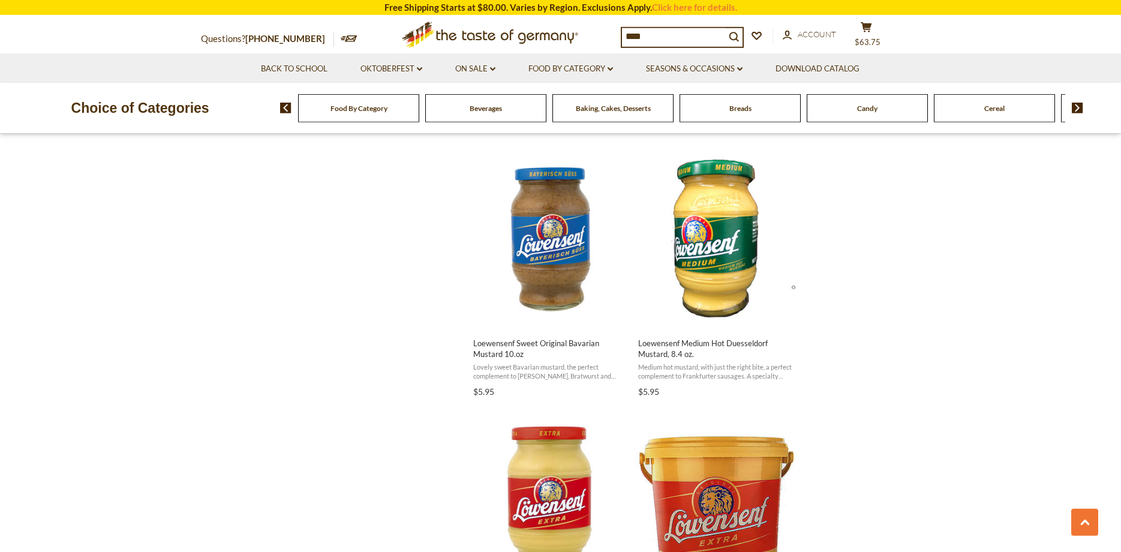
scroll to position [1037, 0]
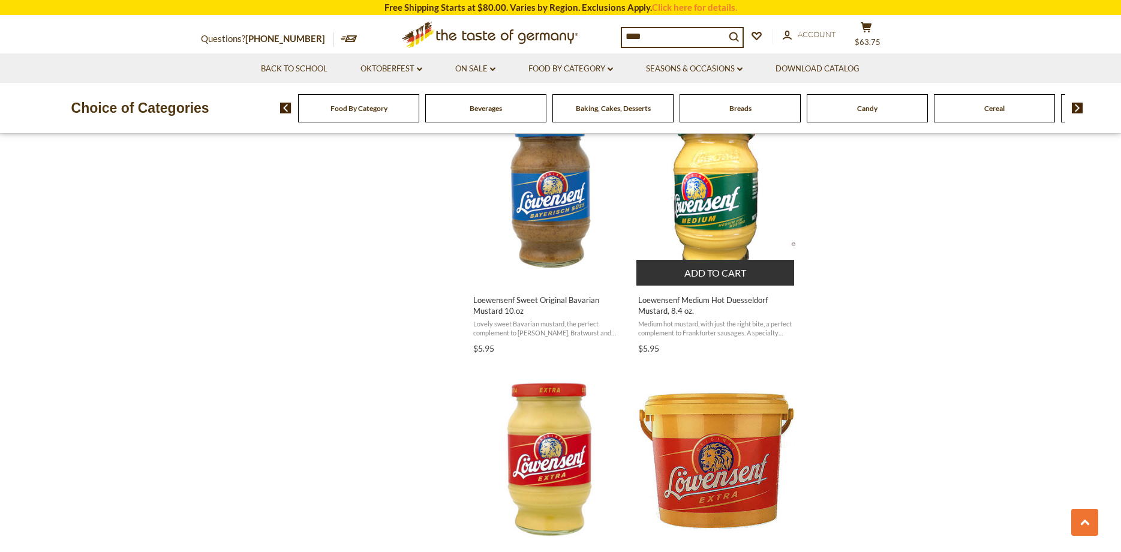
click at [713, 260] on button "Add to cart" at bounding box center [716, 273] width 158 height 26
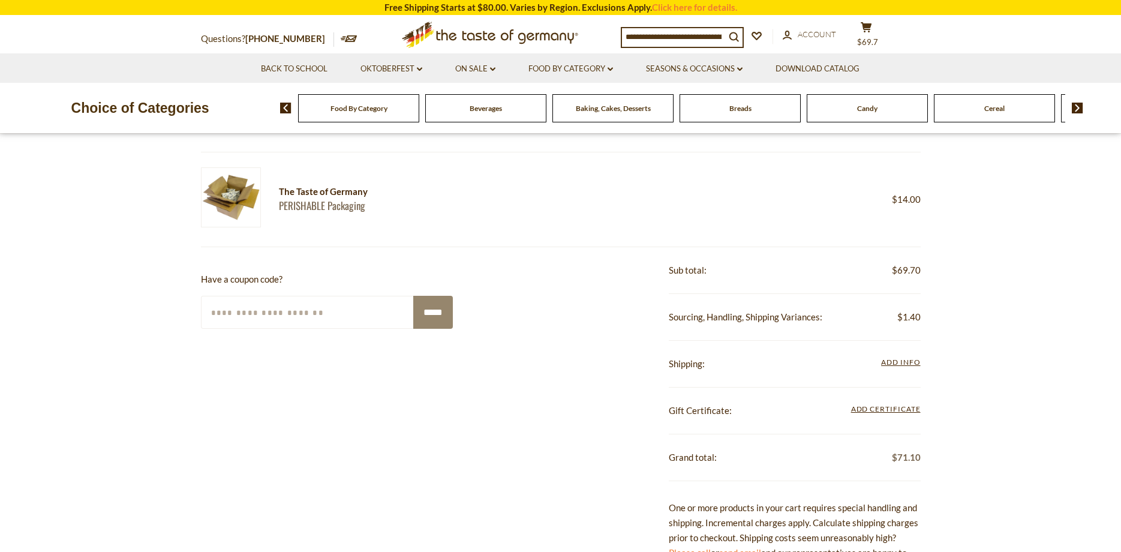
scroll to position [583, 0]
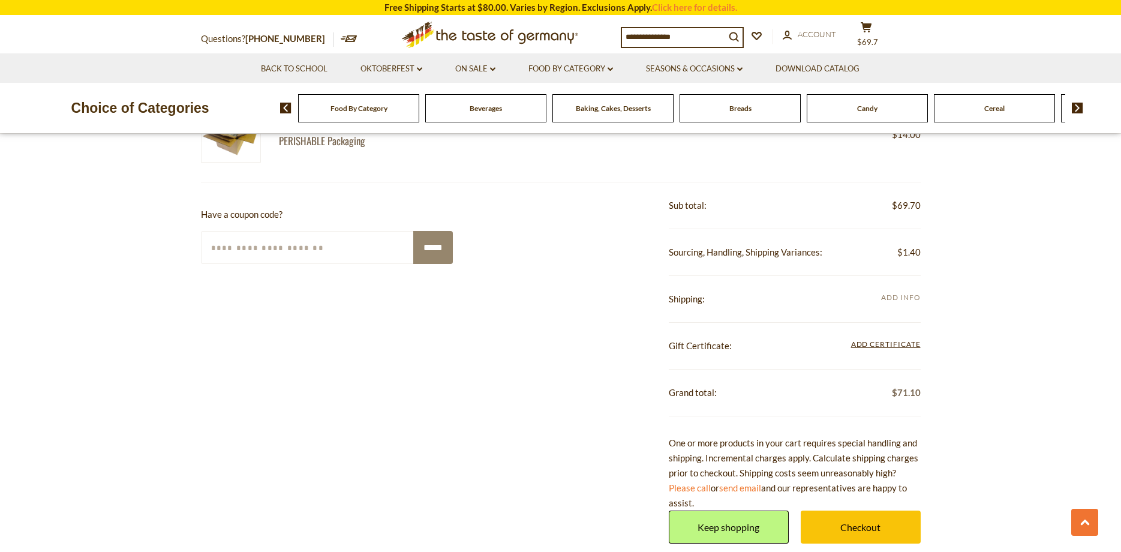
click at [892, 296] on span "Add Info" at bounding box center [900, 297] width 39 height 9
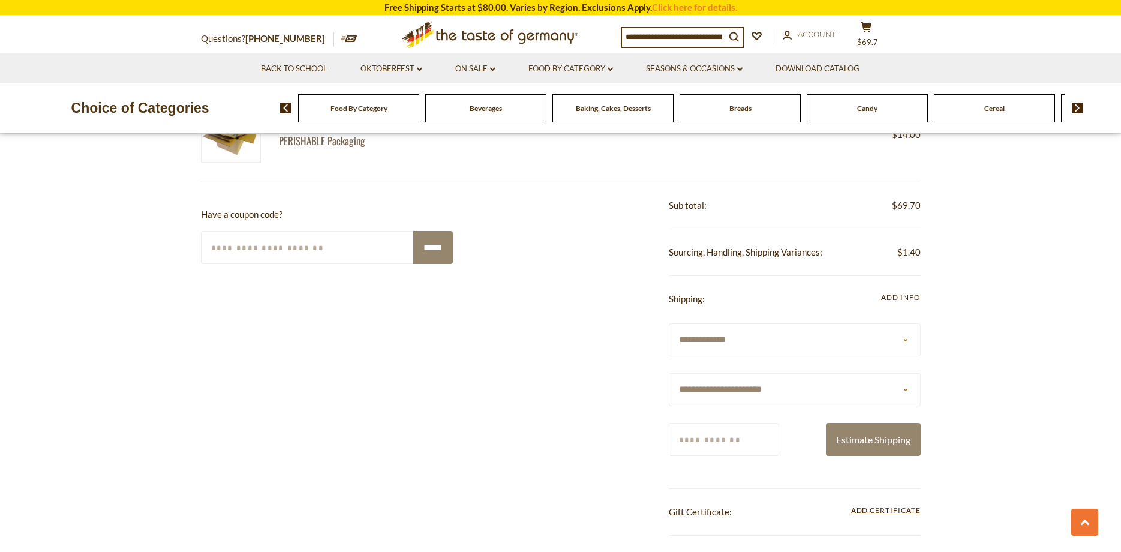
click at [669, 373] on select "**********" at bounding box center [795, 389] width 252 height 33
select select "*"
click option "*******" at bounding box center [0, 0] width 0 height 0
click at [699, 439] on input "Zip/Postcode" at bounding box center [724, 439] width 110 height 33
click at [710, 434] on input "Zip/Postcode" at bounding box center [724, 439] width 110 height 33
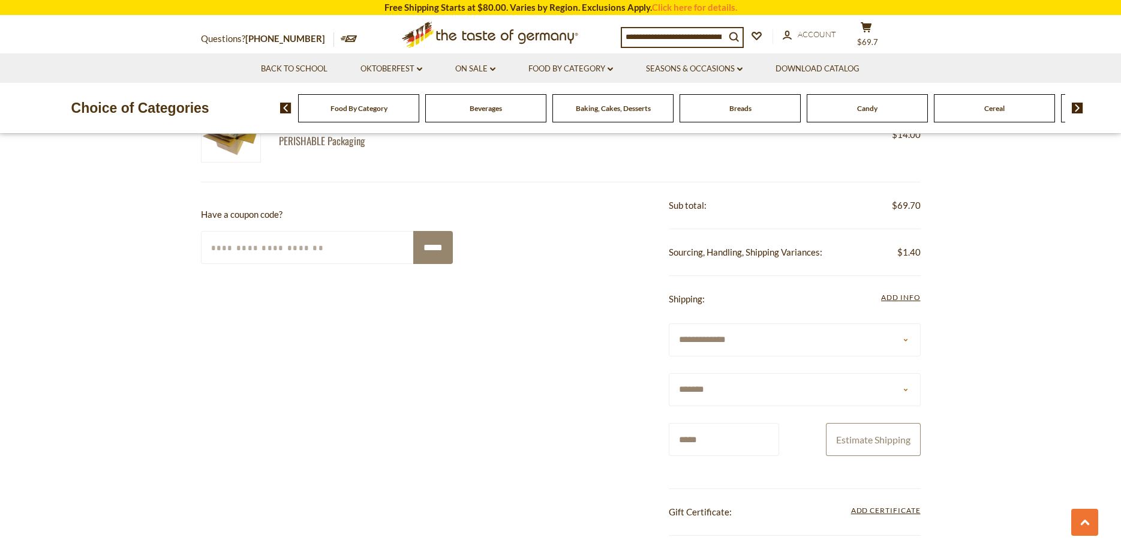
type input "*****"
click at [859, 438] on button "Estimate Shipping" at bounding box center [873, 439] width 95 height 33
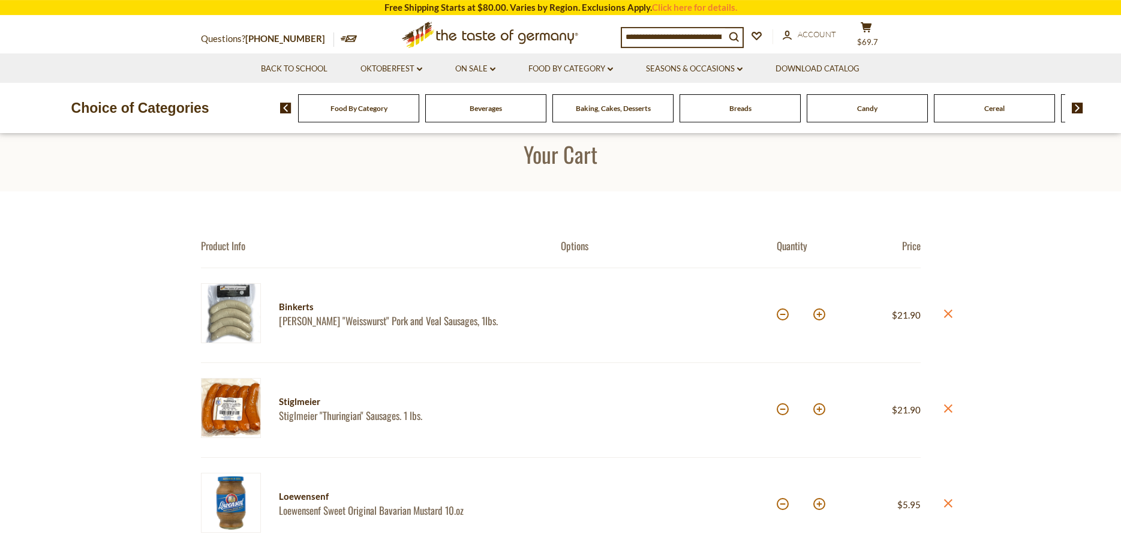
scroll to position [0, 0]
